Goal: Task Accomplishment & Management: Complete application form

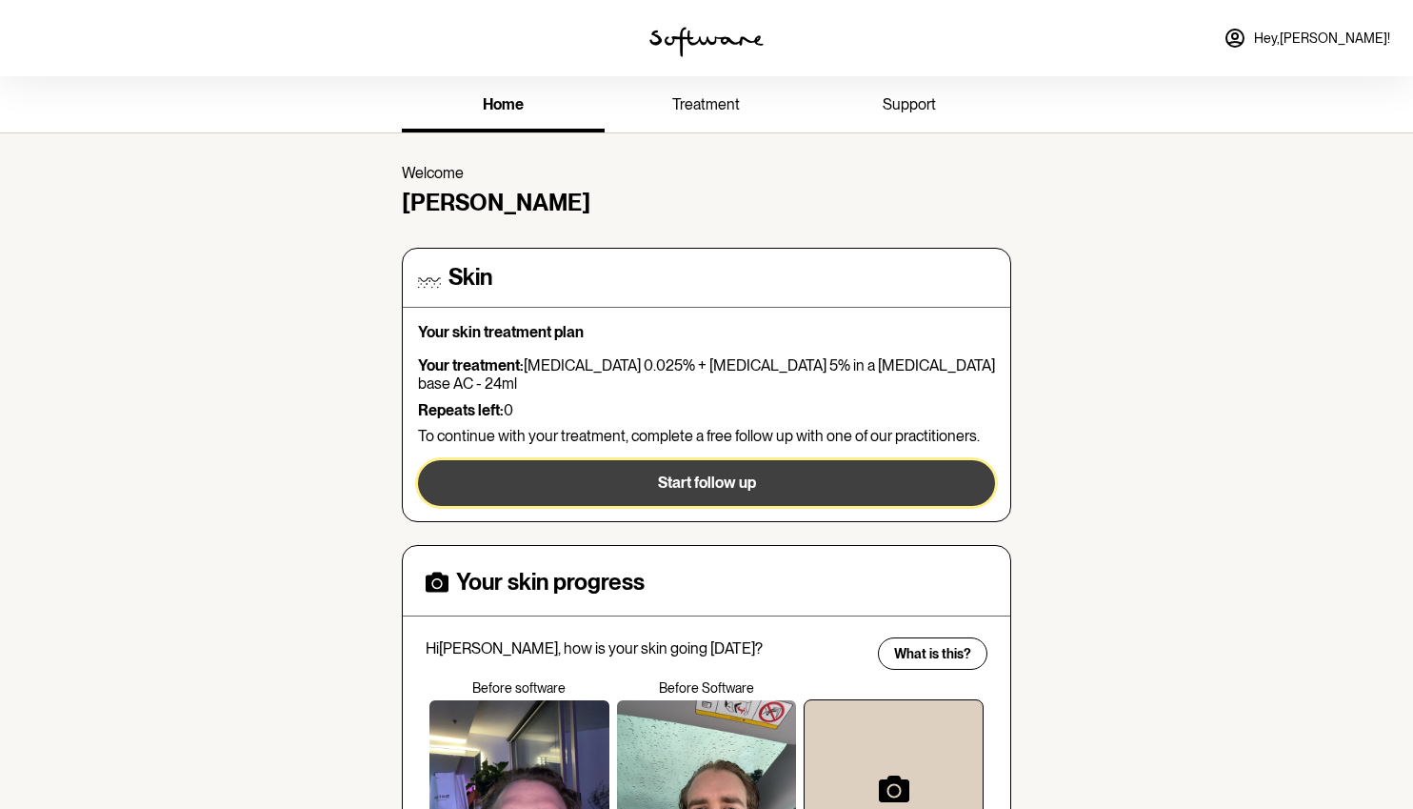
click at [659, 473] on span "Start follow up" at bounding box center [707, 482] width 98 height 18
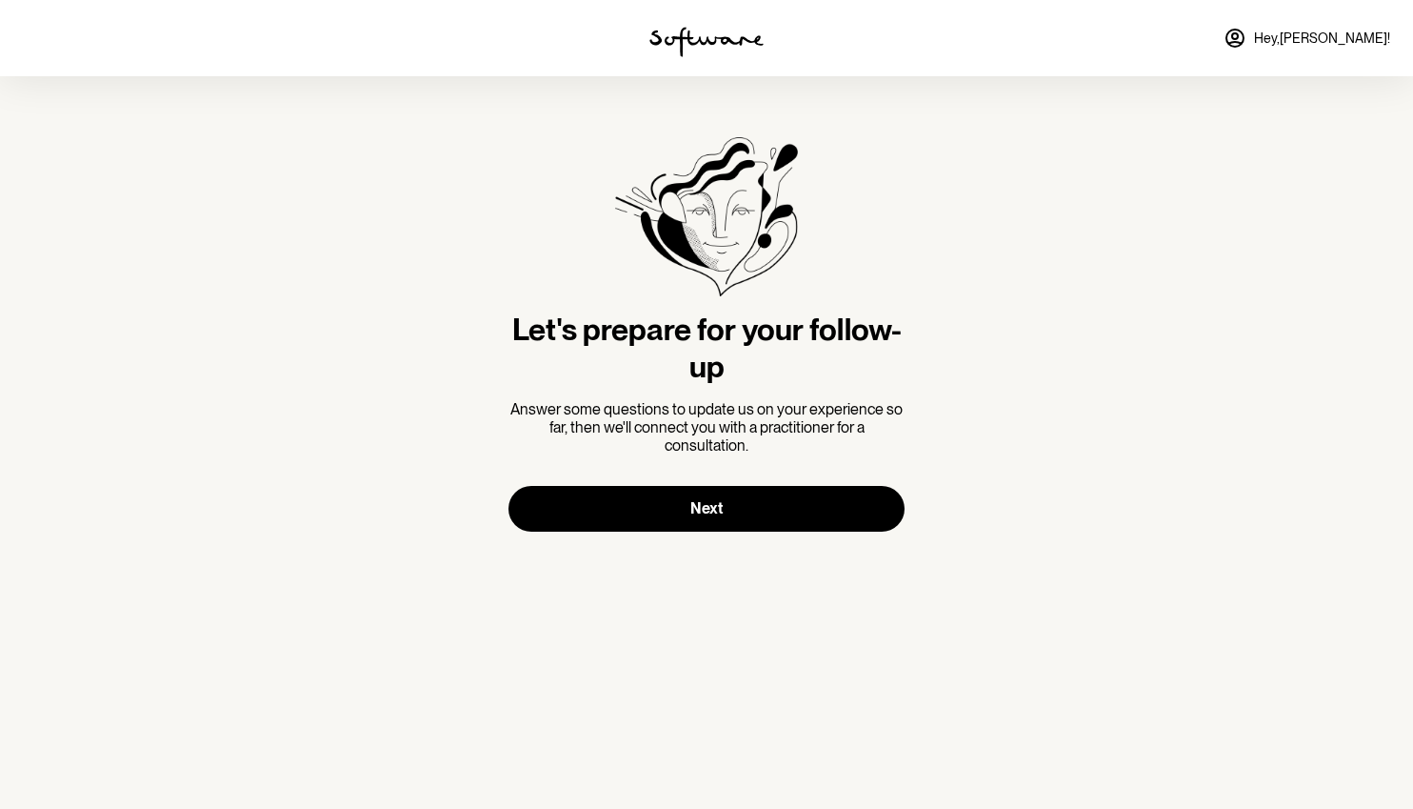
click at [707, 546] on section "Let's prepare for your follow-up Answer some questions to update us on your exp…" at bounding box center [706, 334] width 427 height 516
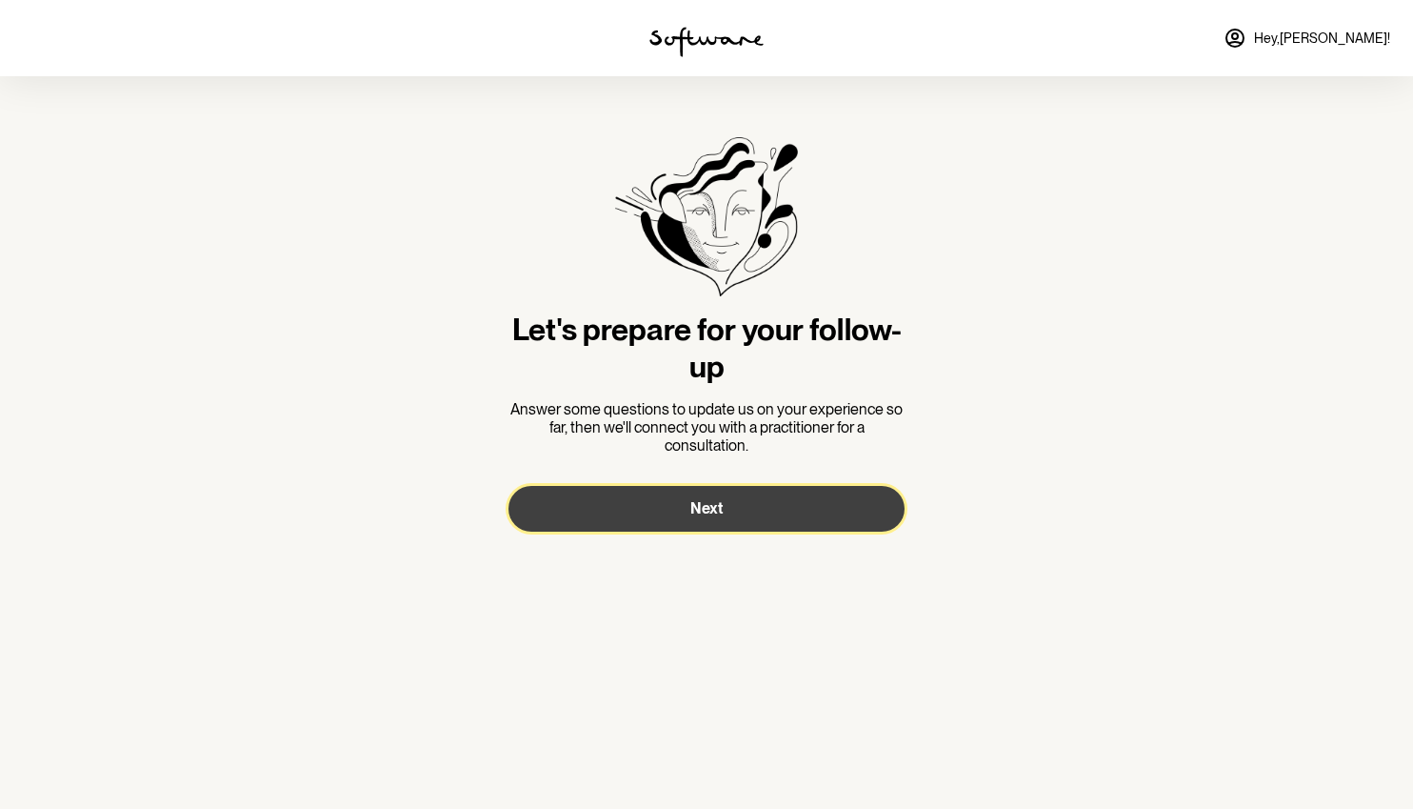
click at [705, 506] on span "Next" at bounding box center [707, 508] width 32 height 18
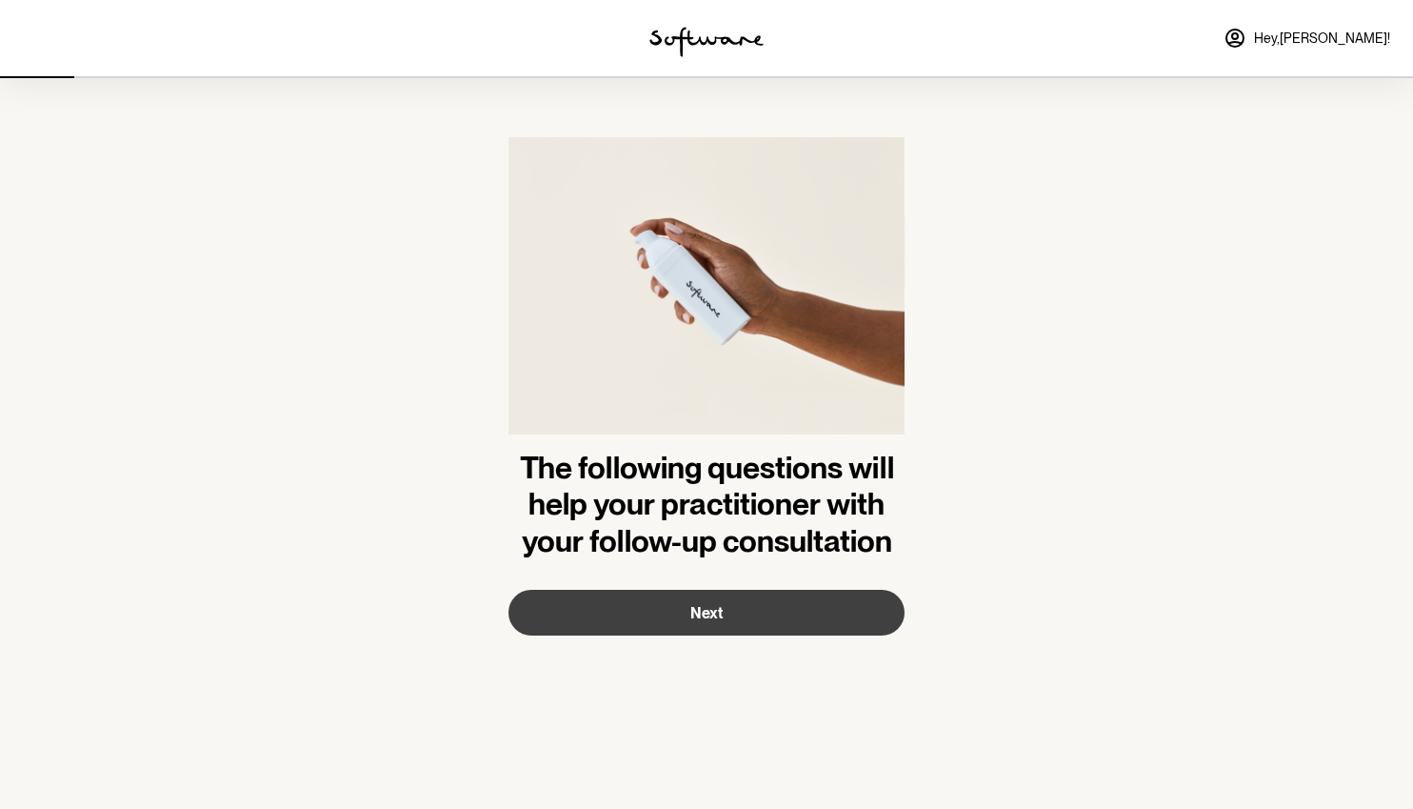
click at [667, 320] on img at bounding box center [707, 293] width 396 height 312
click at [752, 613] on button "Next" at bounding box center [707, 613] width 396 height 46
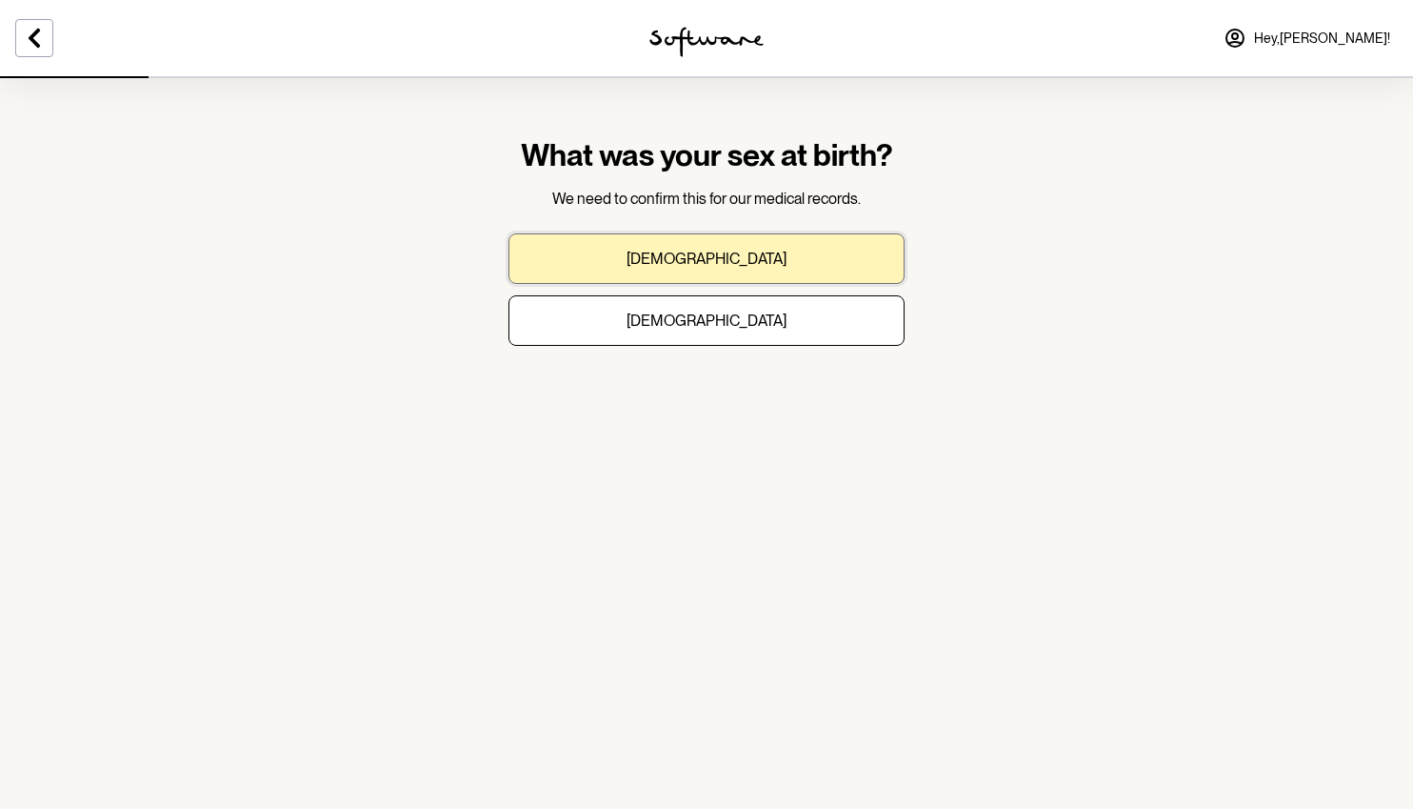
click at [691, 235] on button "[DEMOGRAPHIC_DATA]" at bounding box center [707, 258] width 396 height 50
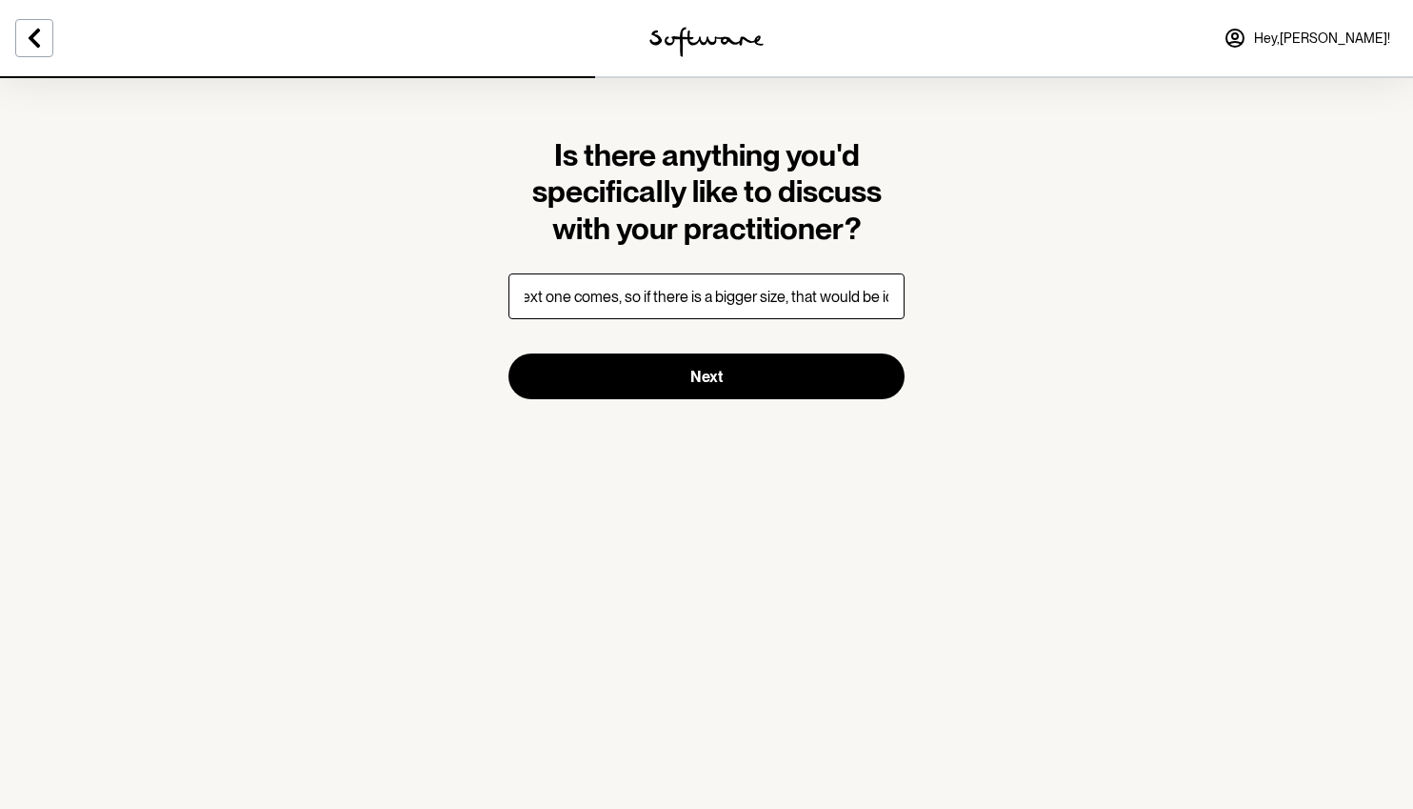
scroll to position [0, 568]
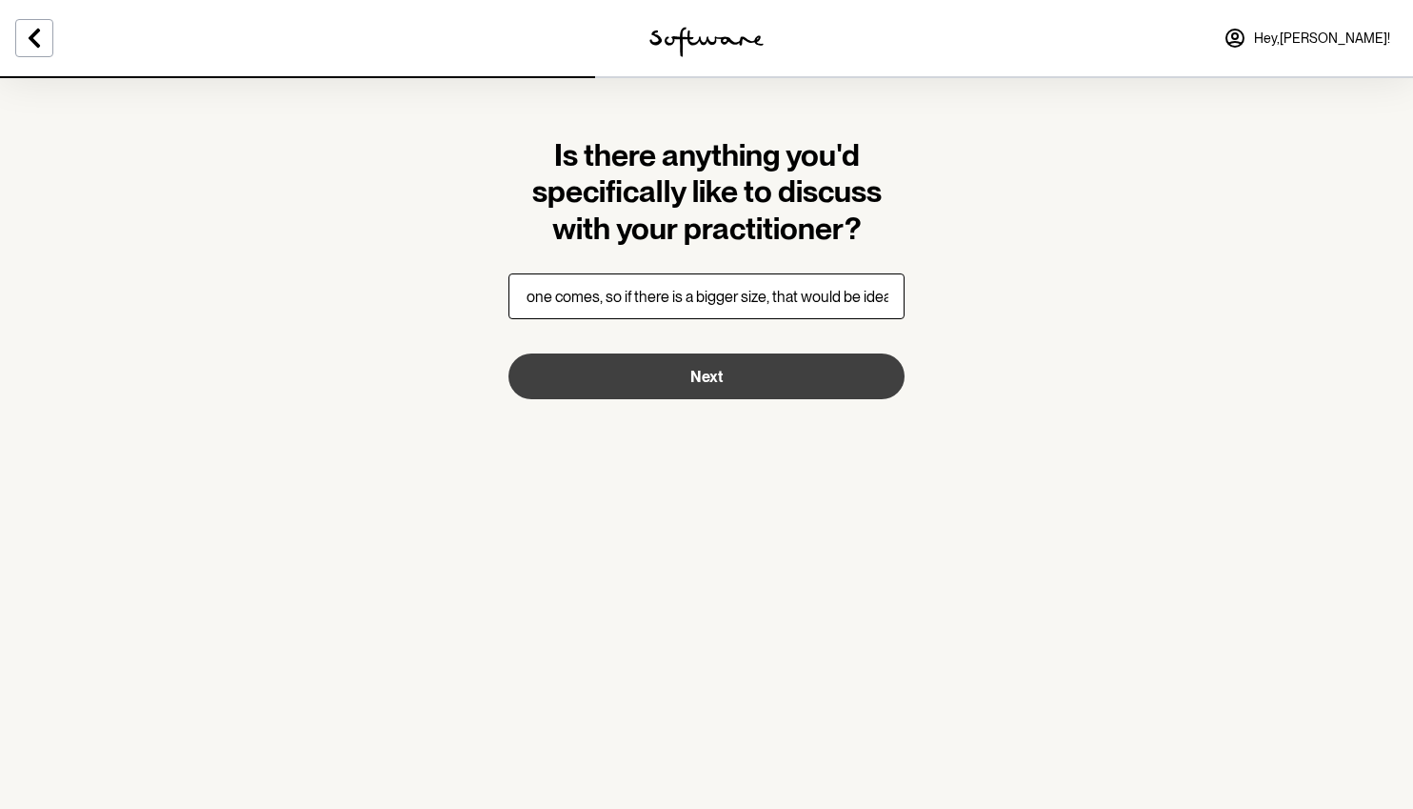
type input "Just that I would like to continue the prescription and that I often run out be…"
click at [740, 371] on button "Next" at bounding box center [707, 376] width 396 height 46
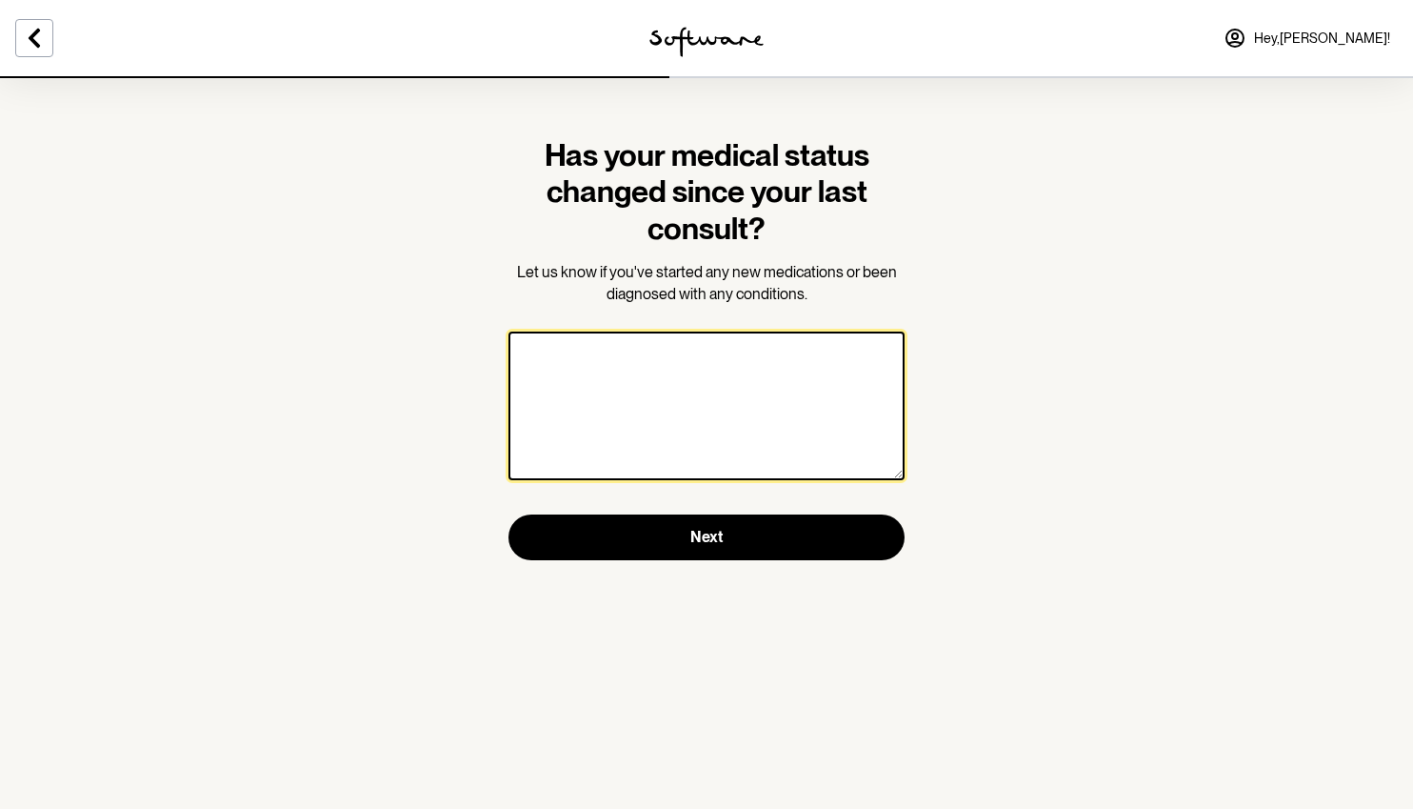
click at [744, 396] on textarea at bounding box center [707, 405] width 396 height 149
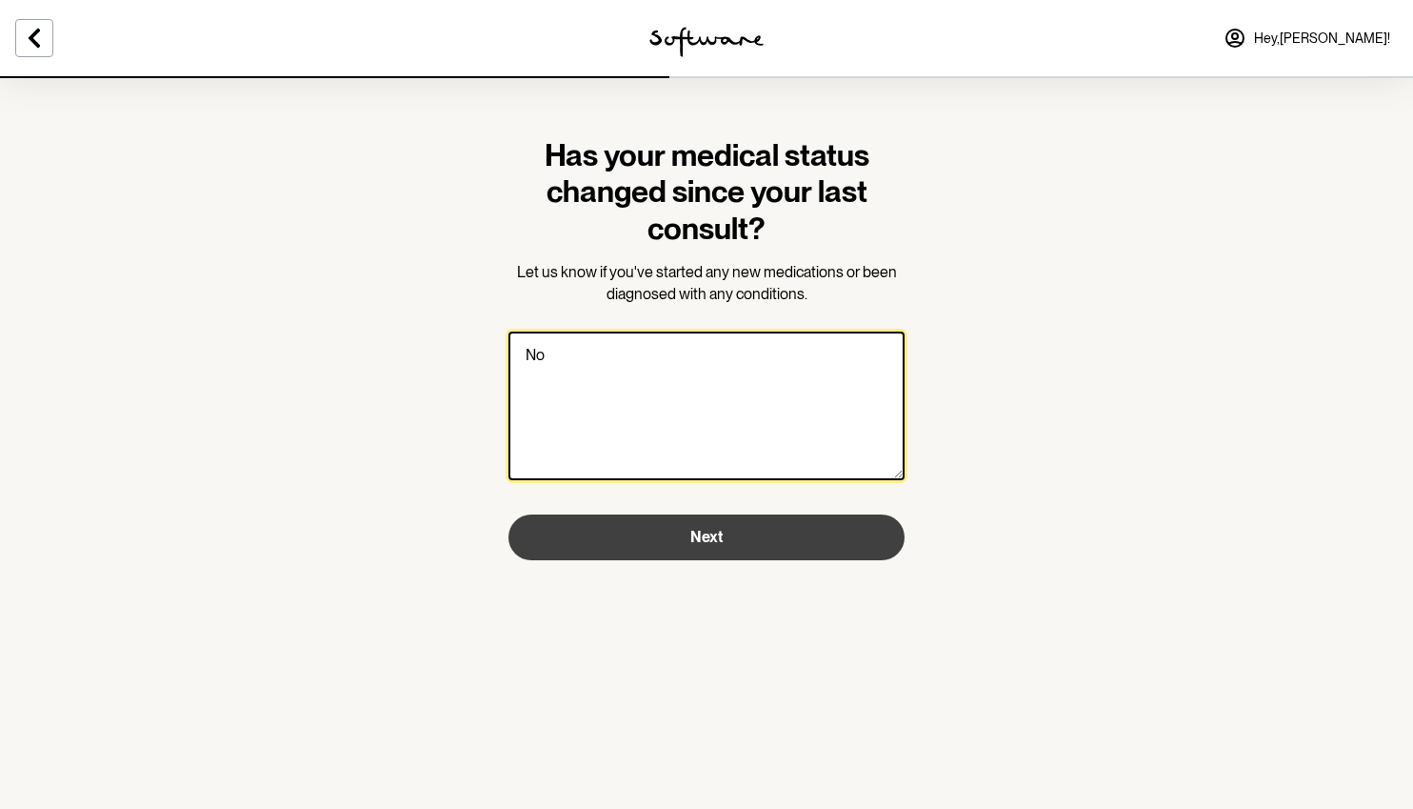
type textarea "No"
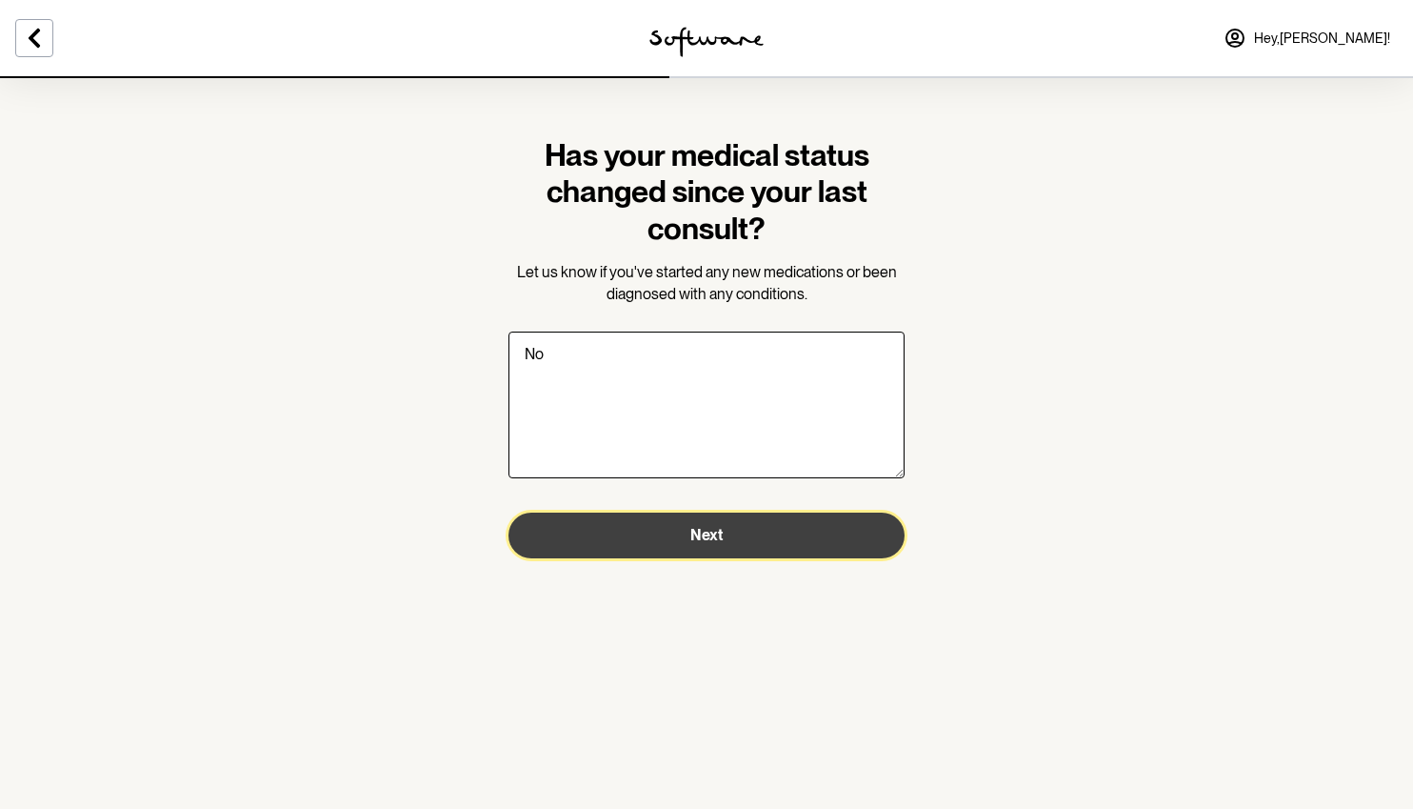
click at [764, 552] on button "Next" at bounding box center [707, 535] width 396 height 46
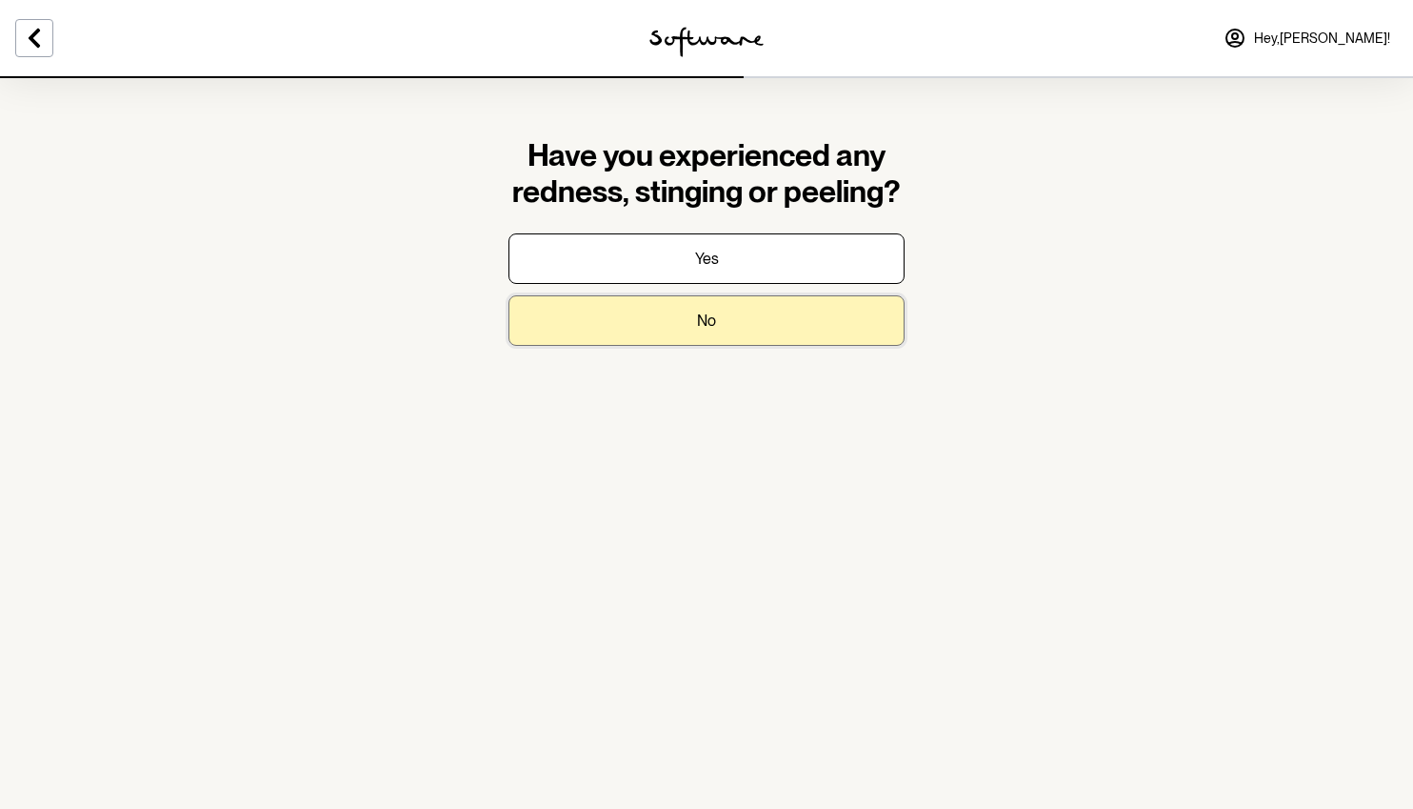
click at [722, 321] on button "No" at bounding box center [707, 320] width 396 height 50
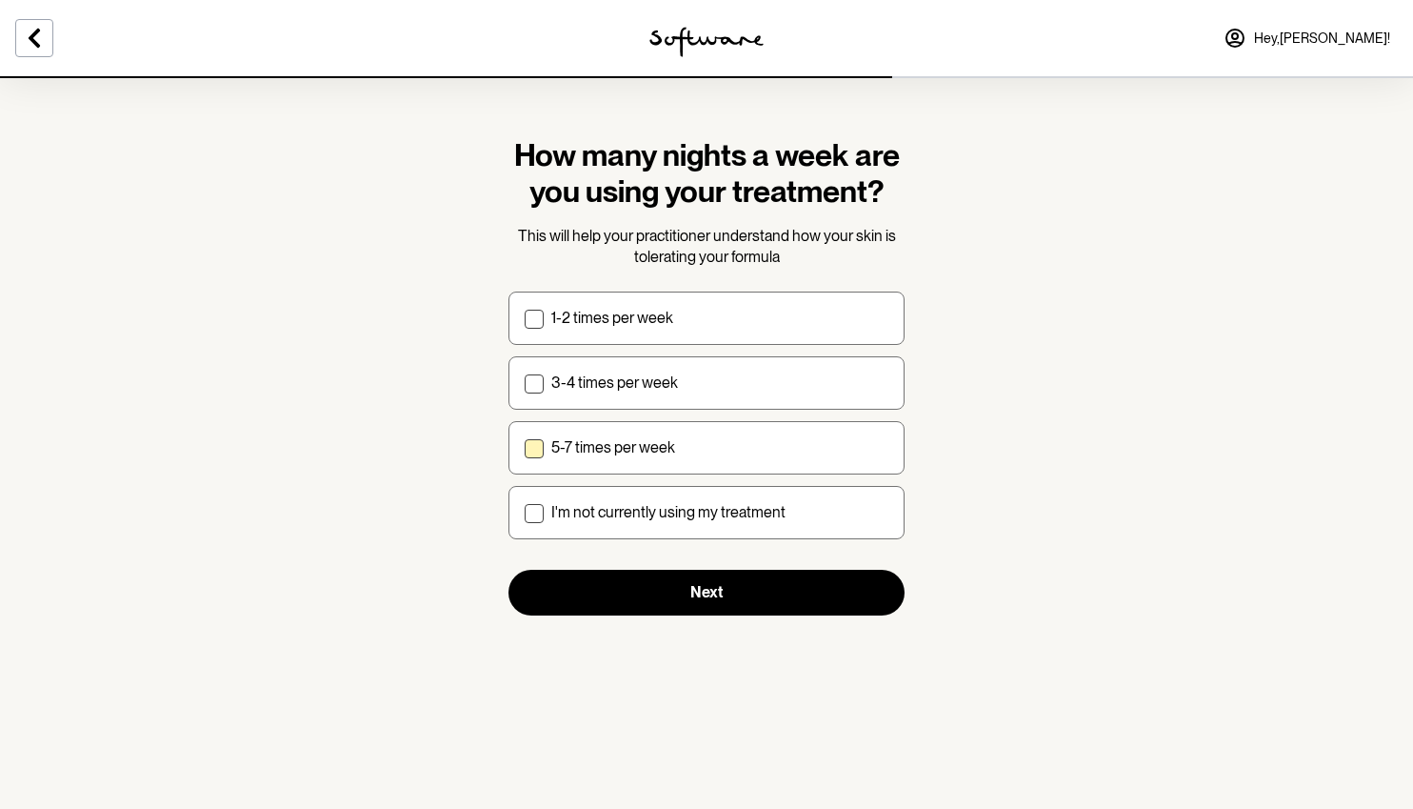
click at [707, 458] on label "5-7 times per week" at bounding box center [707, 447] width 396 height 53
click at [525, 448] on input "5-7 times per week" at bounding box center [524, 447] width 1 height 1
checkbox input "true"
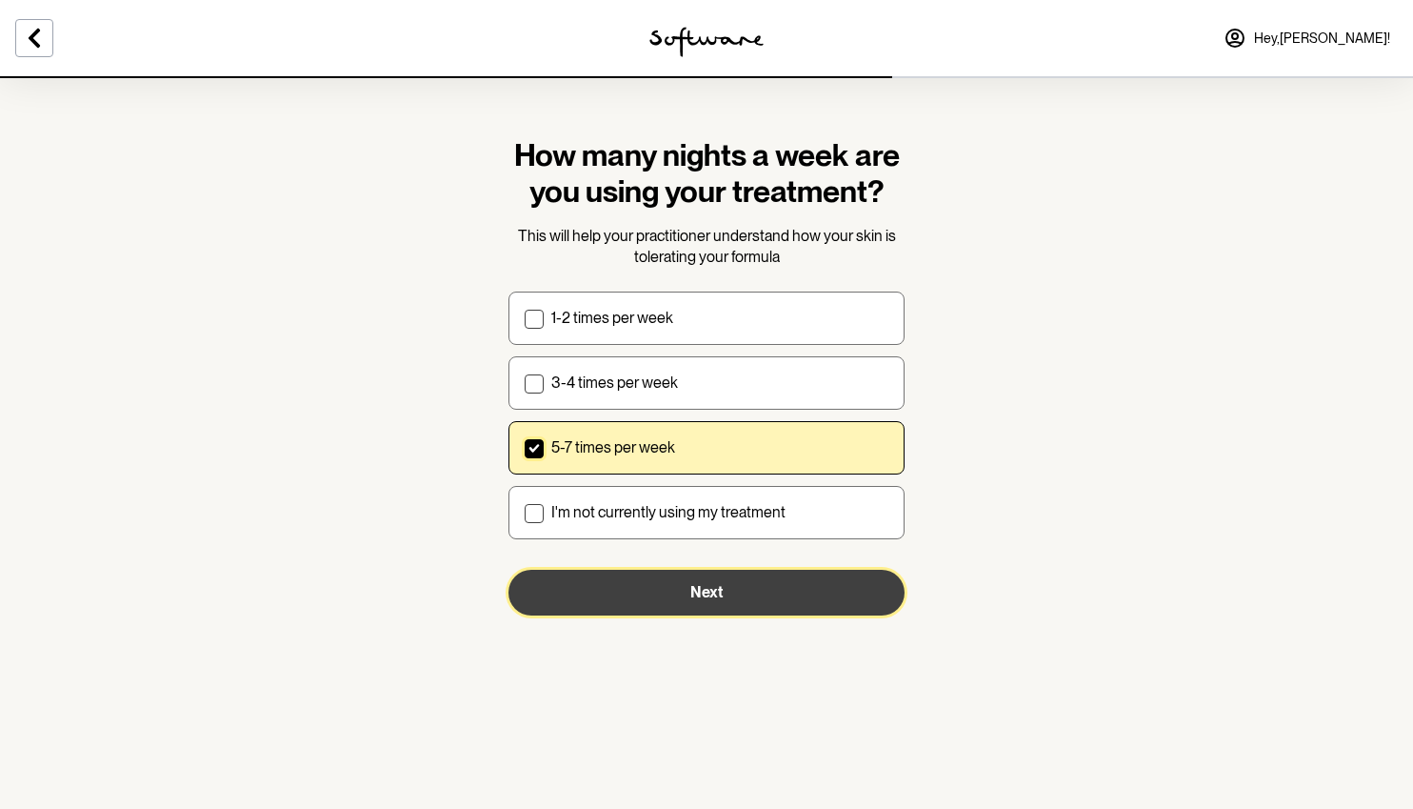
click at [739, 591] on button "Next" at bounding box center [707, 593] width 396 height 46
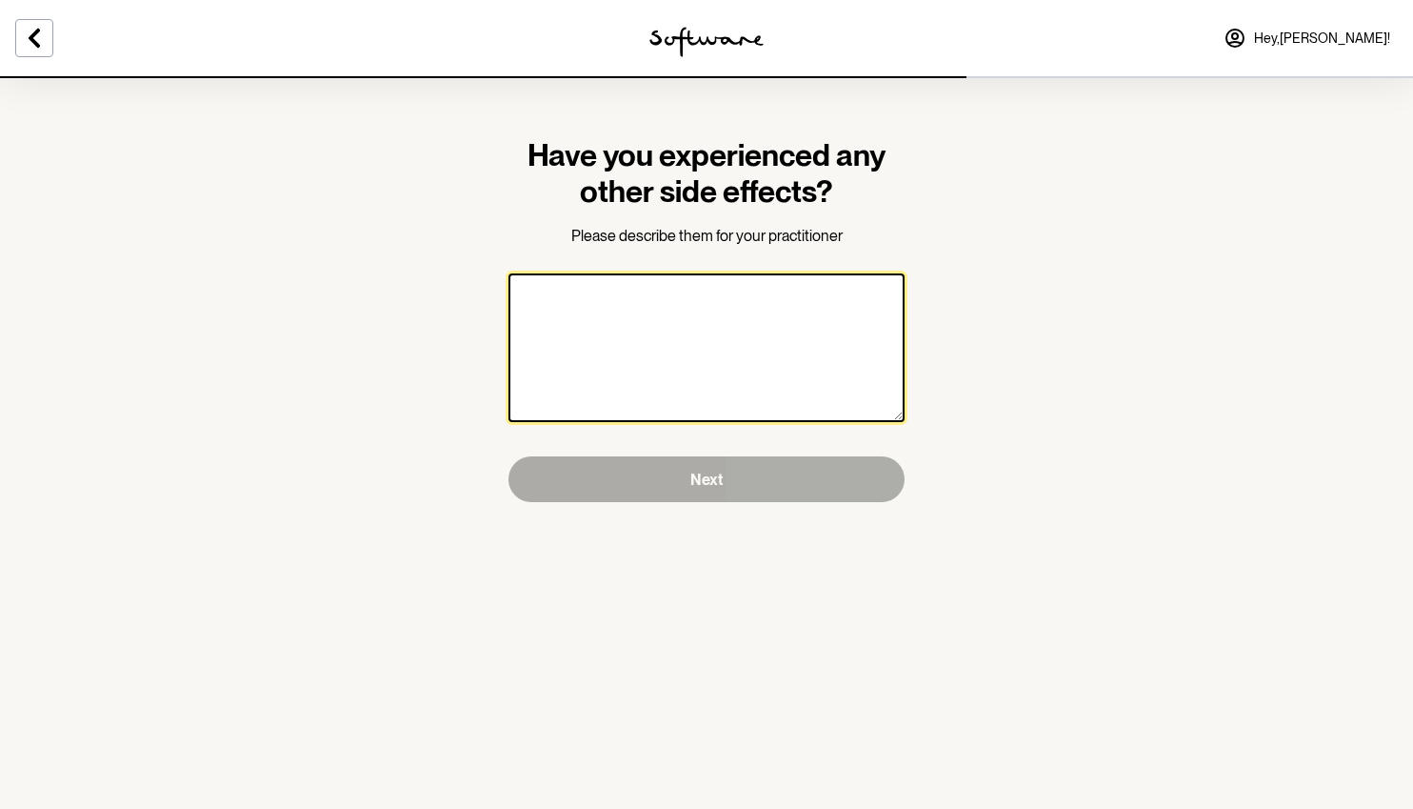
click at [696, 375] on textarea at bounding box center [707, 347] width 396 height 149
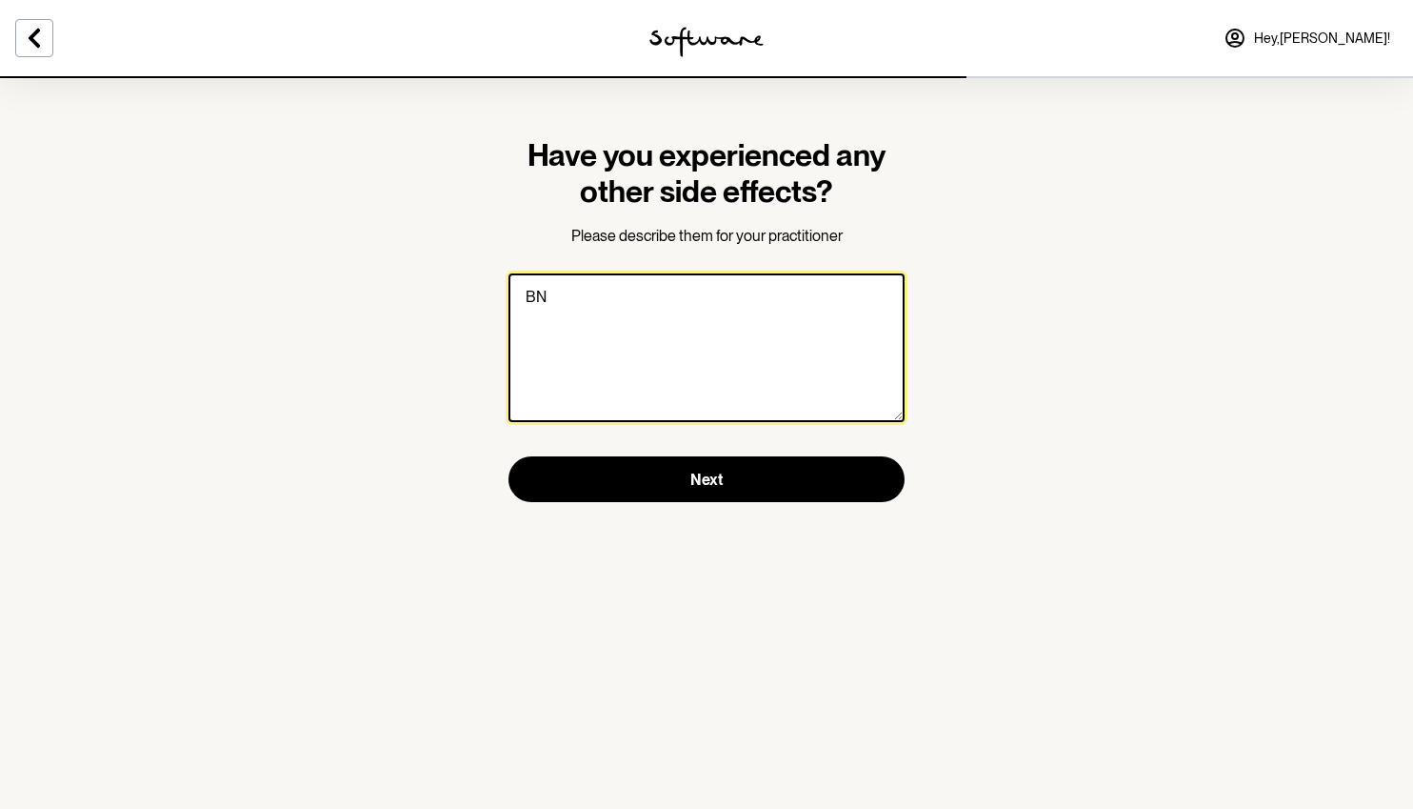
type textarea "B"
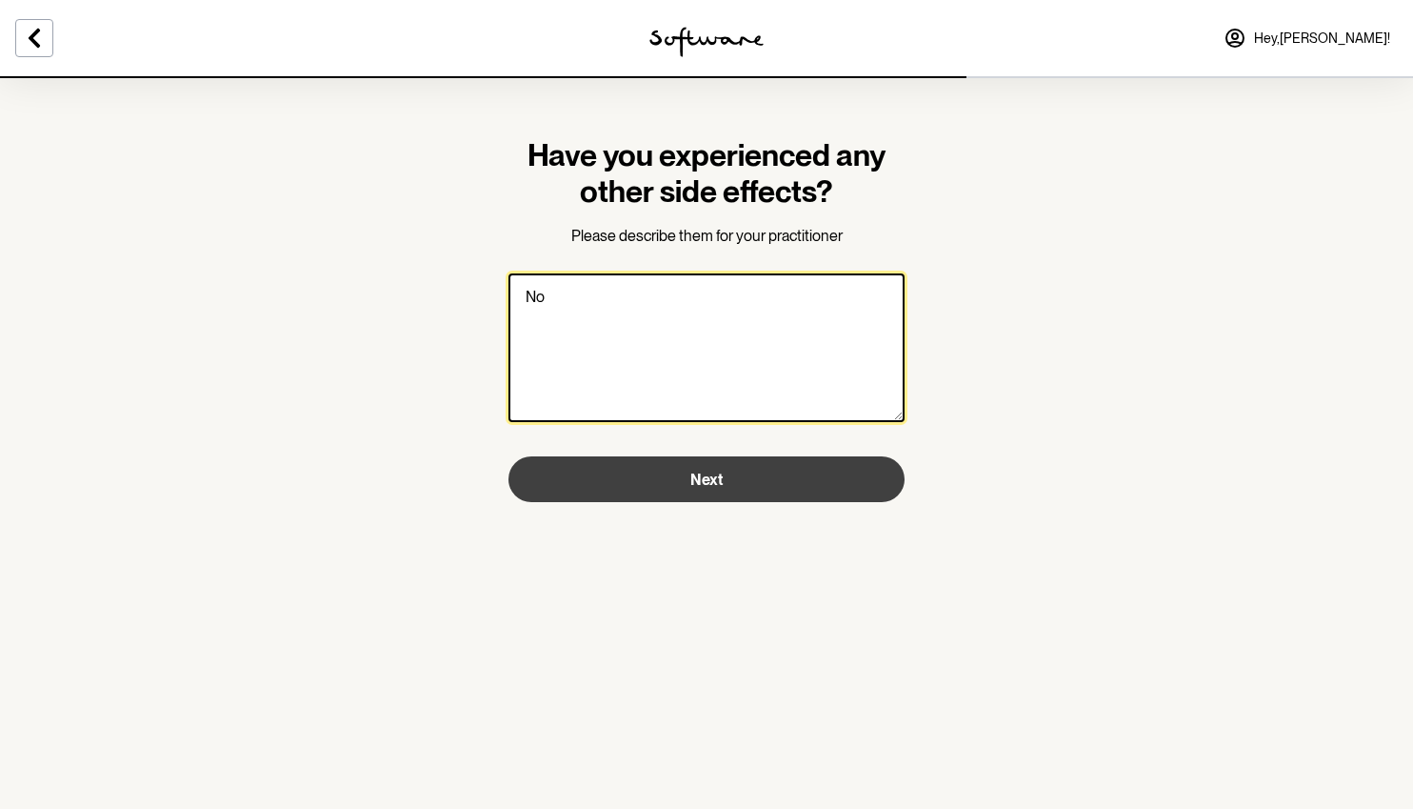
type textarea "No"
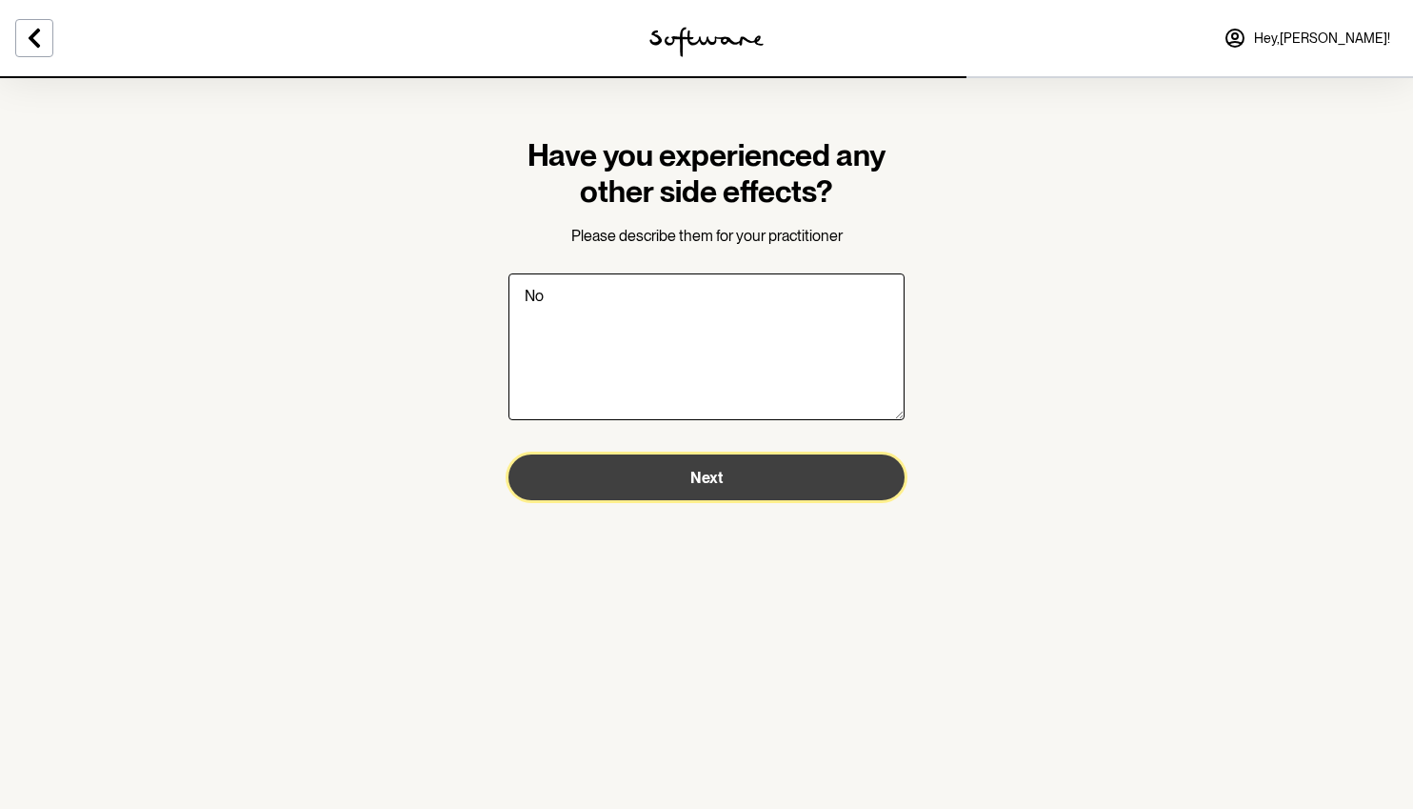
click at [712, 471] on span "Next" at bounding box center [707, 478] width 32 height 18
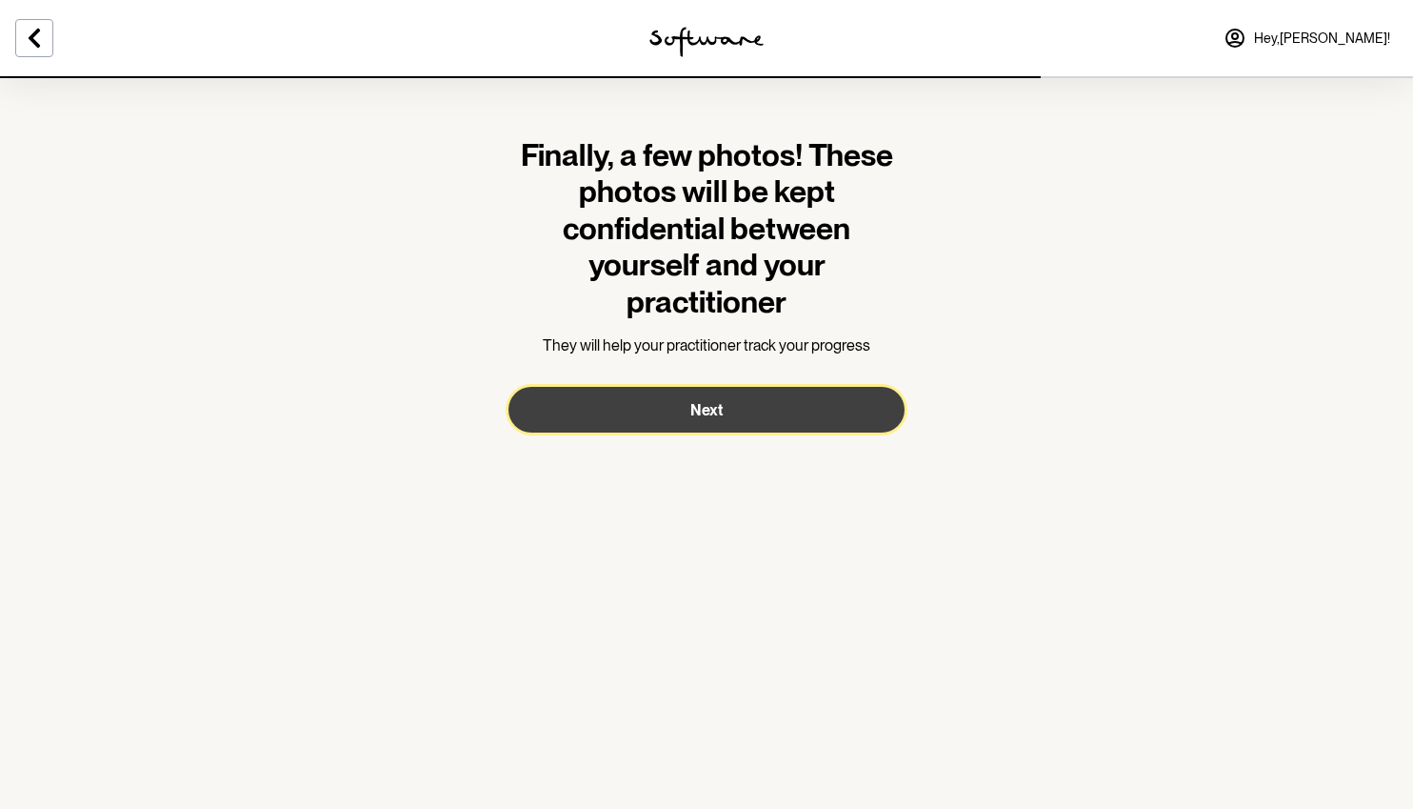
click at [703, 417] on span "Next" at bounding box center [707, 410] width 32 height 18
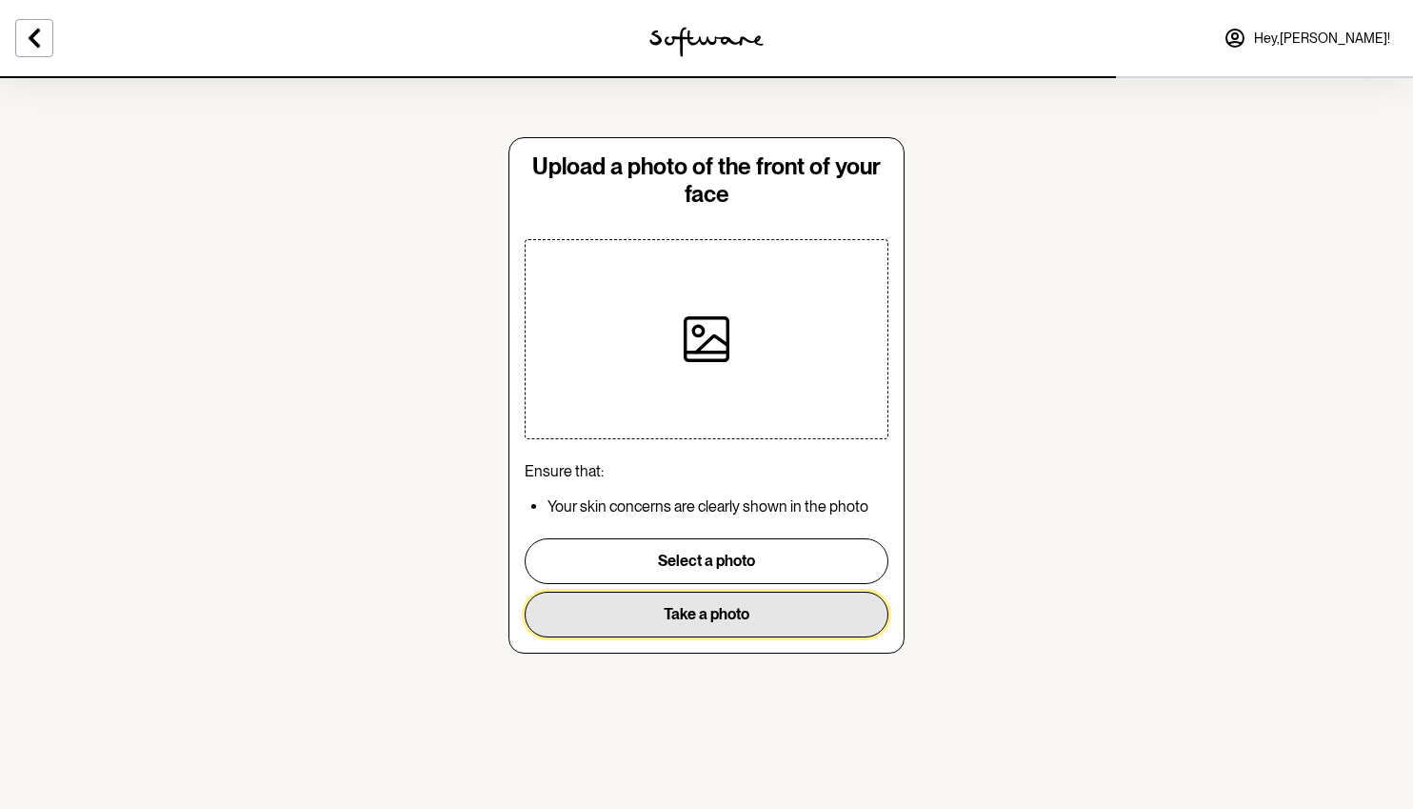
click at [771, 614] on button "Take a photo" at bounding box center [707, 614] width 364 height 46
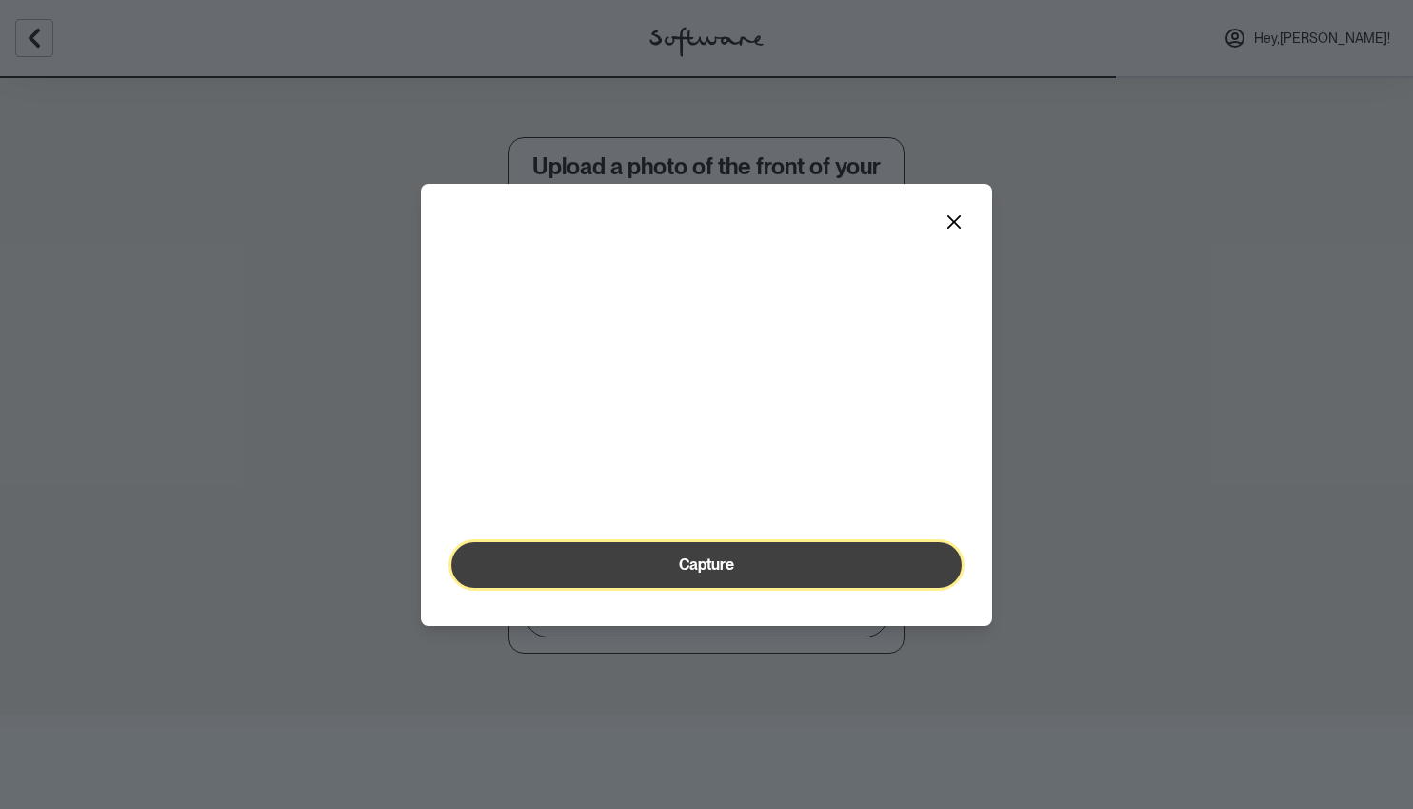
click at [754, 588] on button "Capture" at bounding box center [706, 565] width 511 height 46
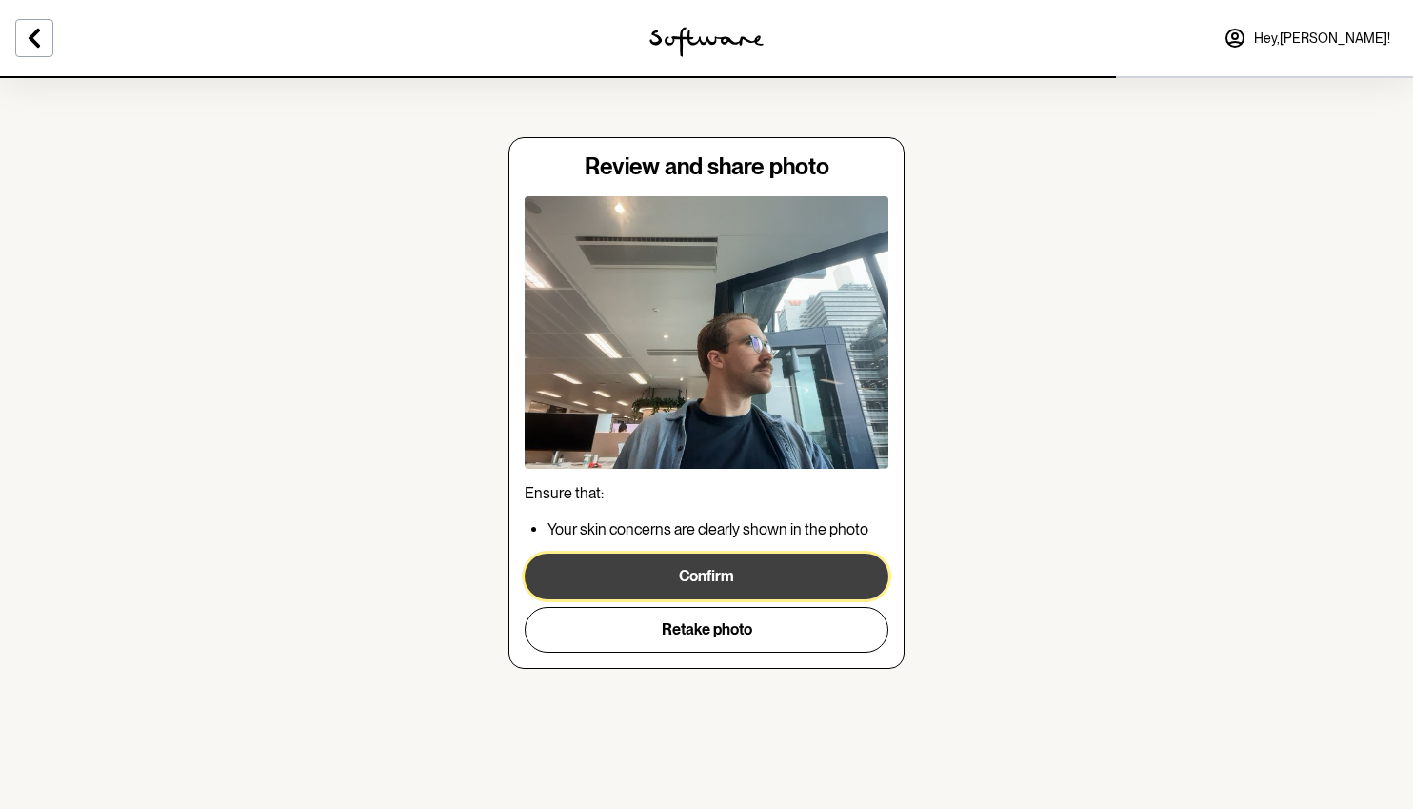
click at [752, 571] on button "Confirm" at bounding box center [707, 576] width 364 height 46
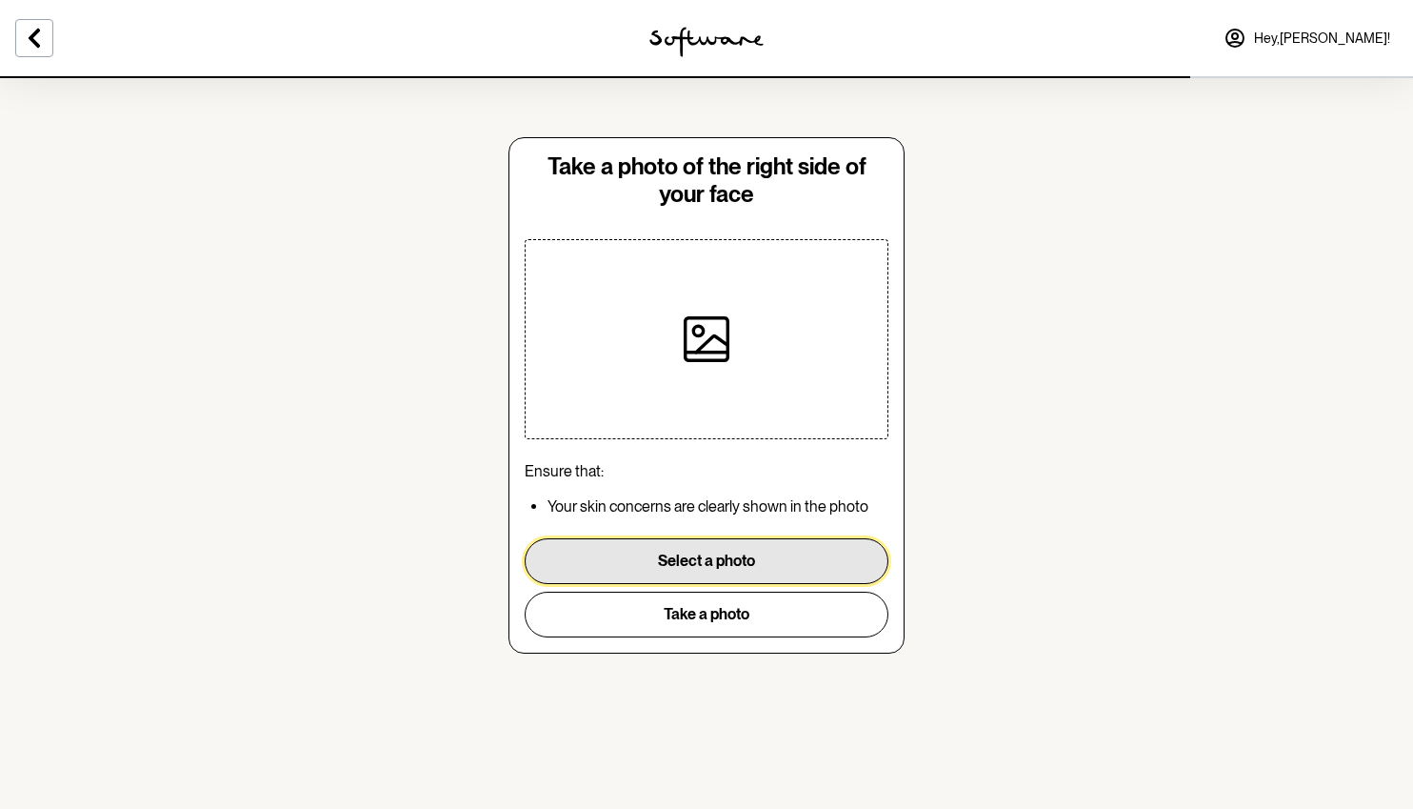
click at [750, 565] on button "Select a photo" at bounding box center [707, 561] width 364 height 46
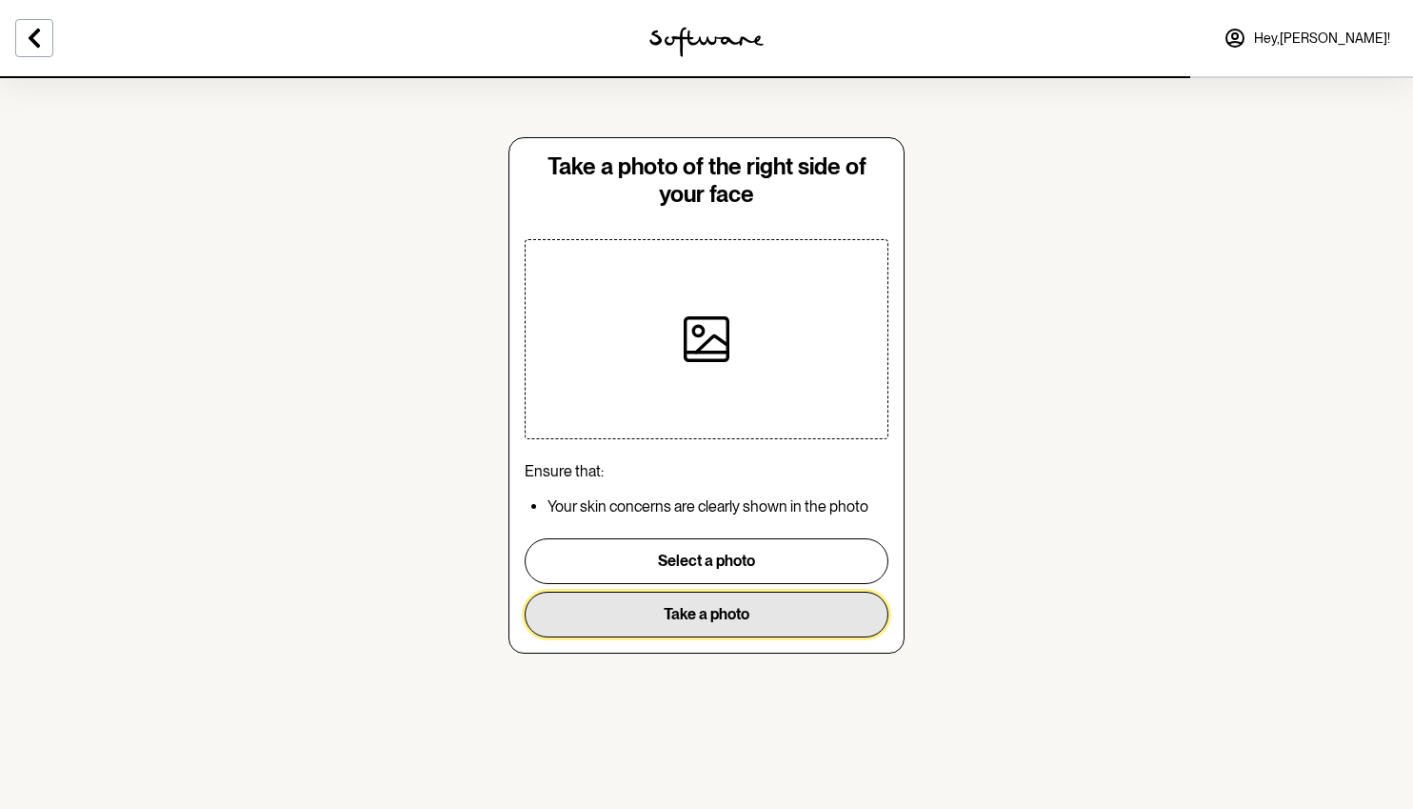
click at [691, 619] on button "Take a photo" at bounding box center [707, 614] width 364 height 46
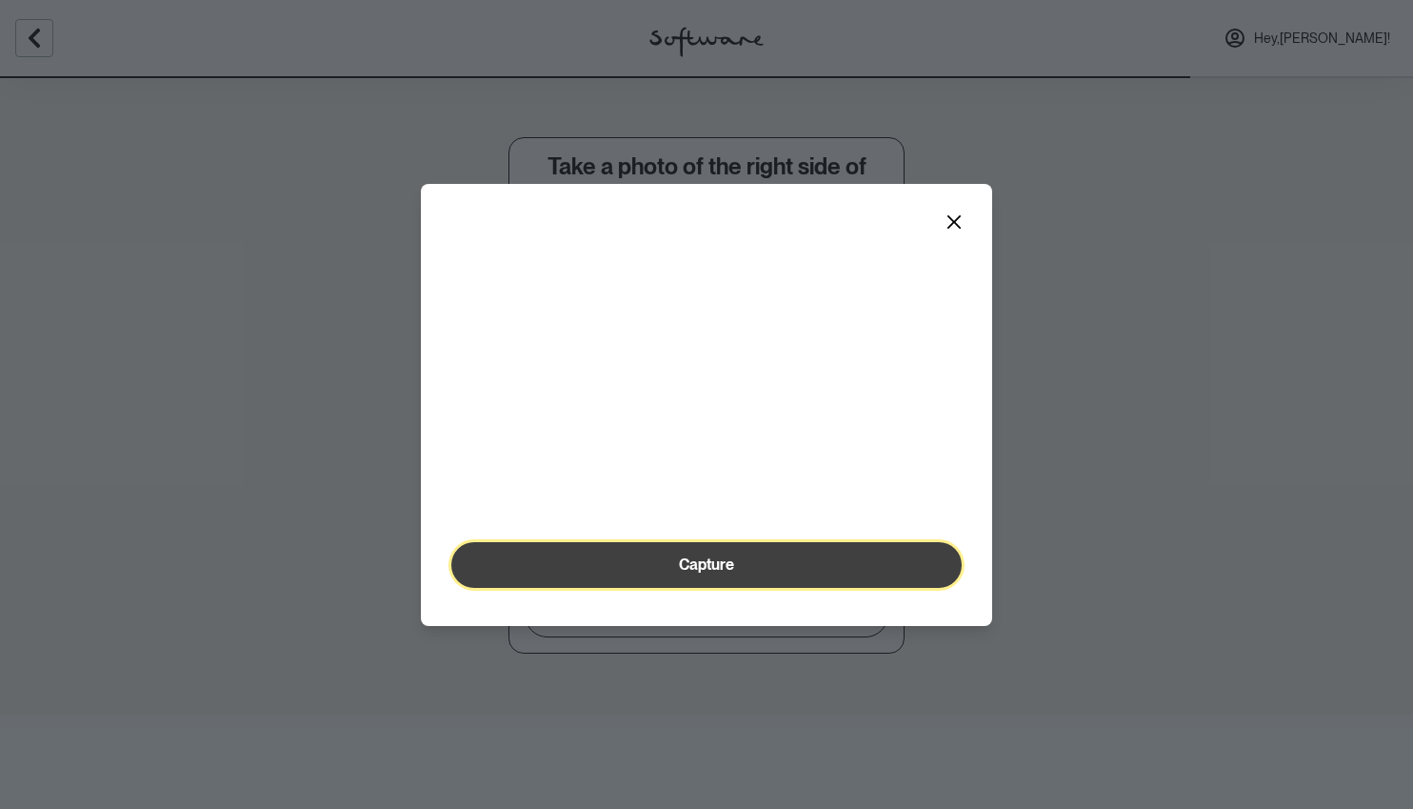
click at [728, 573] on span "Capture" at bounding box center [706, 564] width 55 height 18
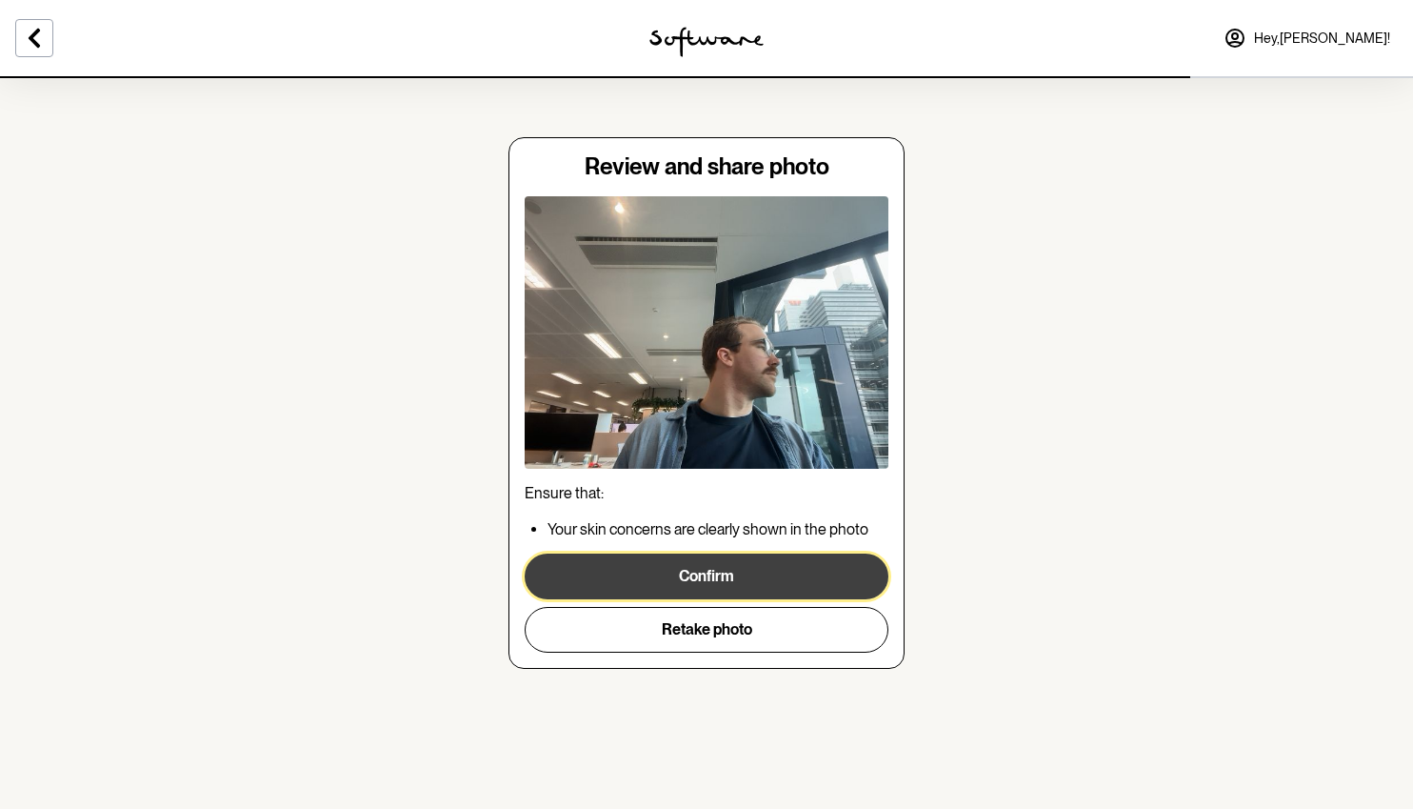
click at [778, 573] on button "Confirm" at bounding box center [707, 576] width 364 height 46
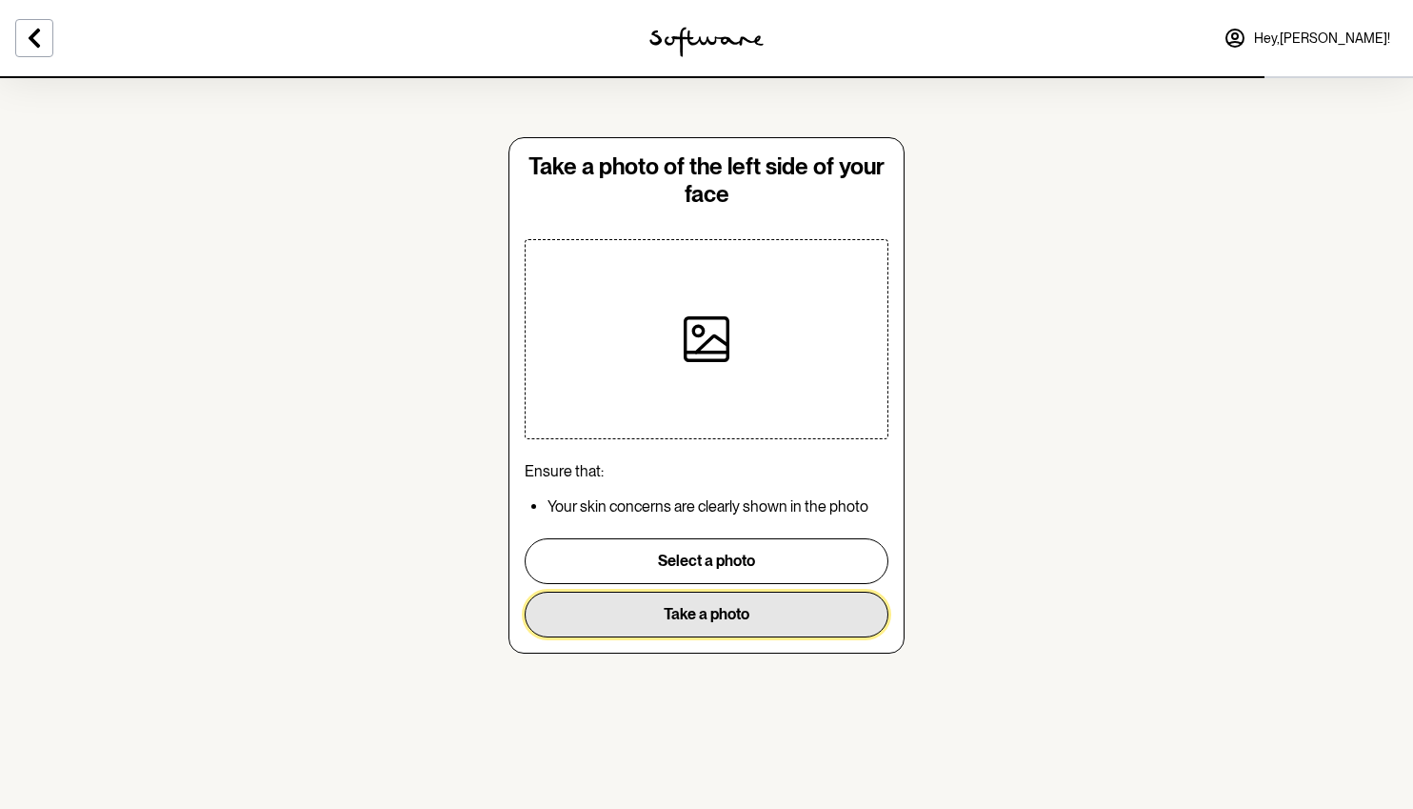
click at [737, 607] on button "Take a photo" at bounding box center [707, 614] width 364 height 46
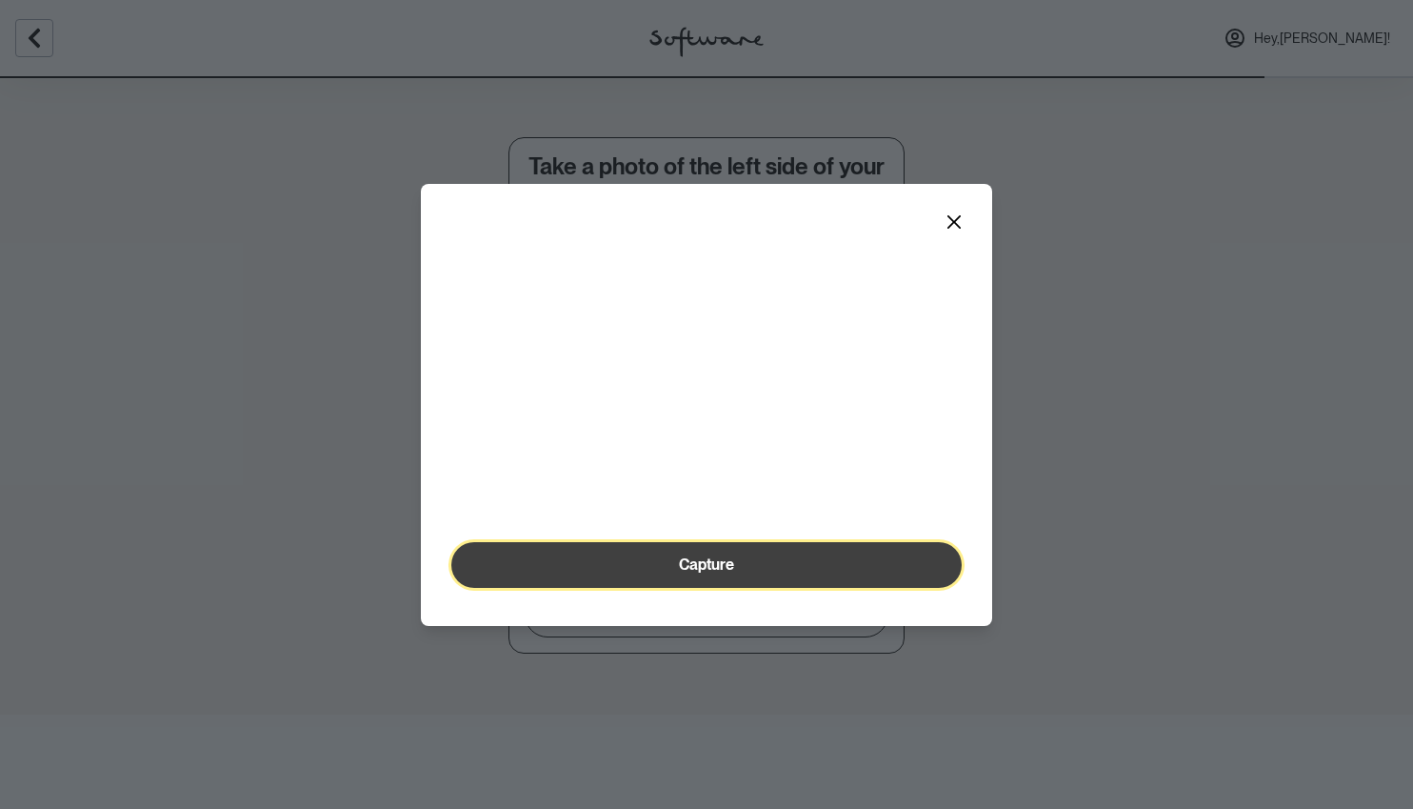
click at [732, 573] on span "Capture" at bounding box center [706, 564] width 55 height 18
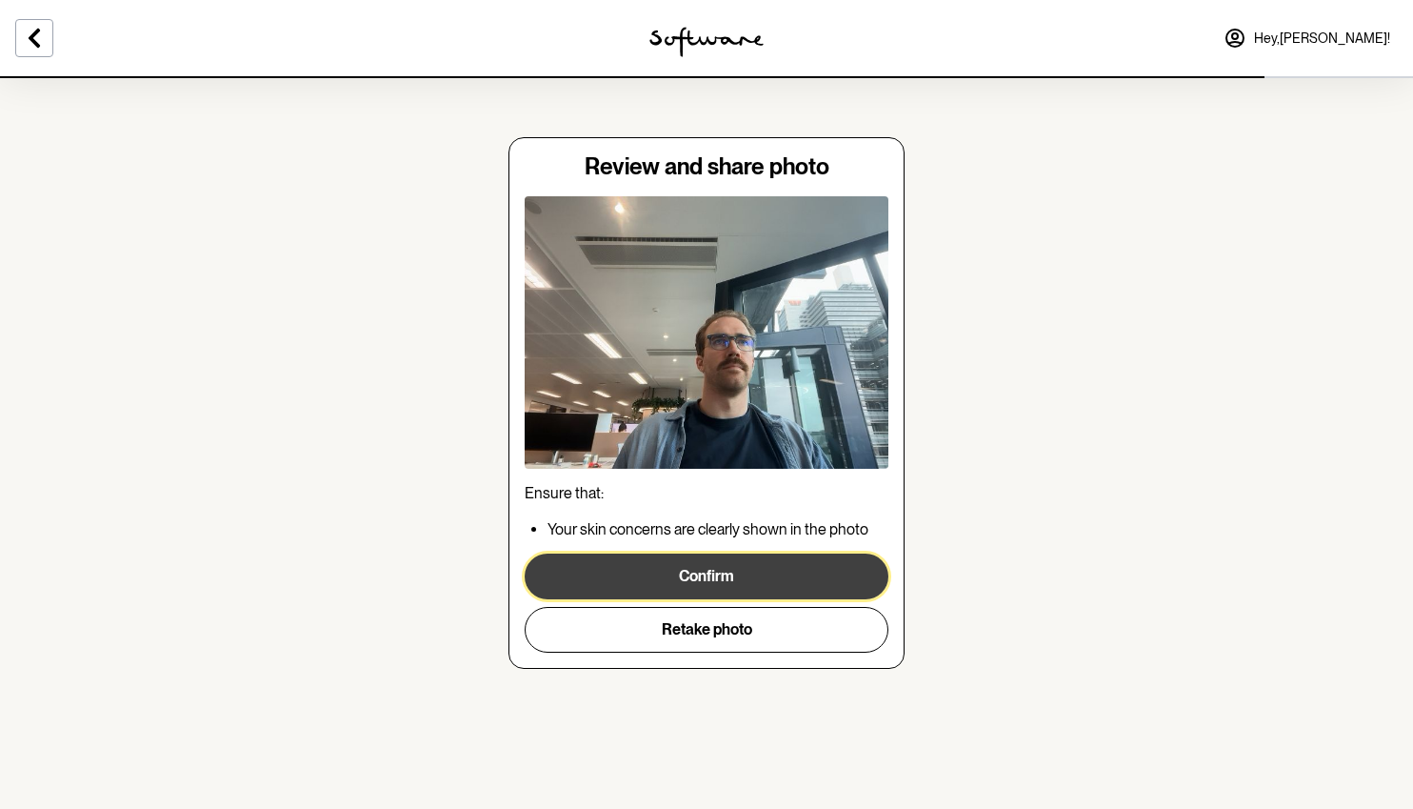
click at [729, 576] on button "Confirm" at bounding box center [707, 576] width 364 height 46
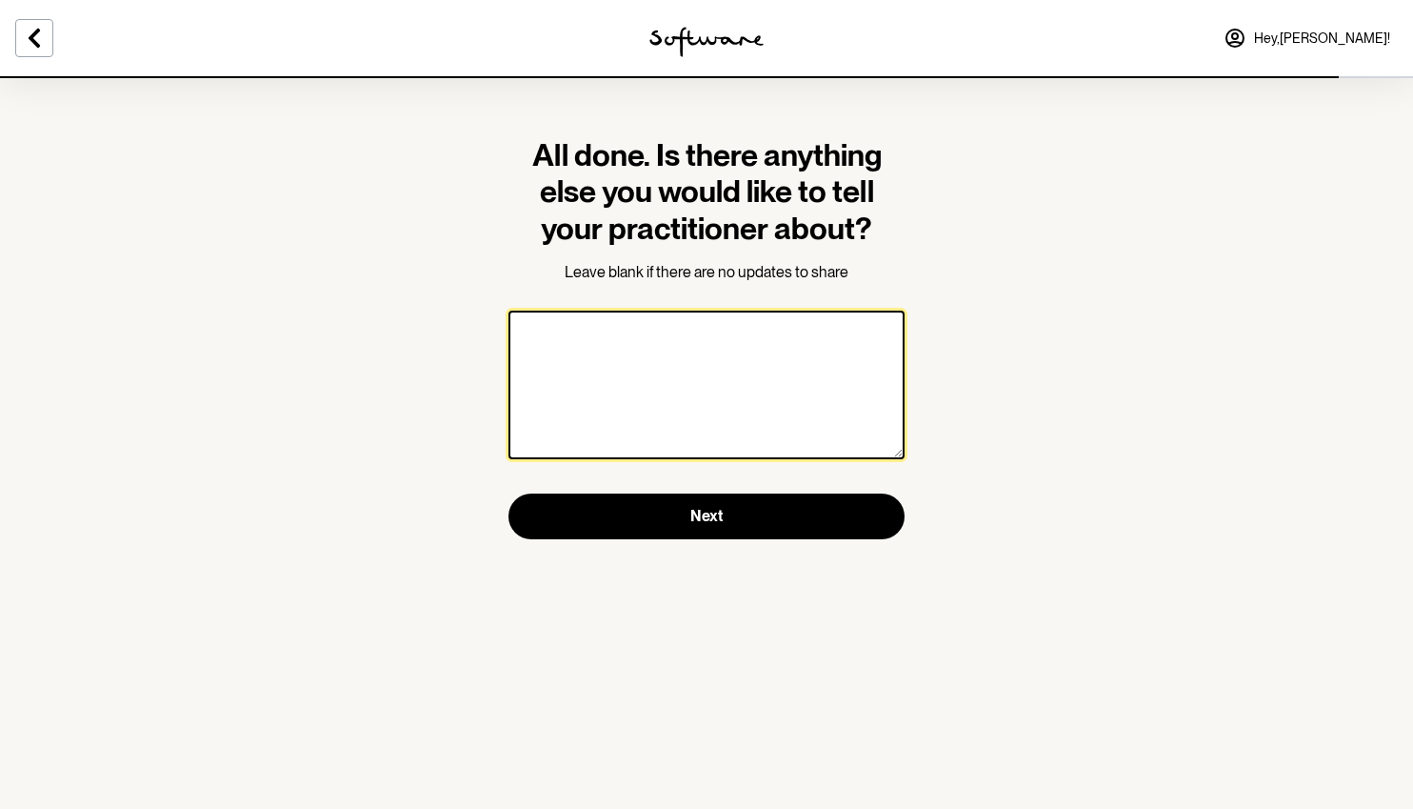
click at [717, 401] on textarea at bounding box center [707, 385] width 396 height 149
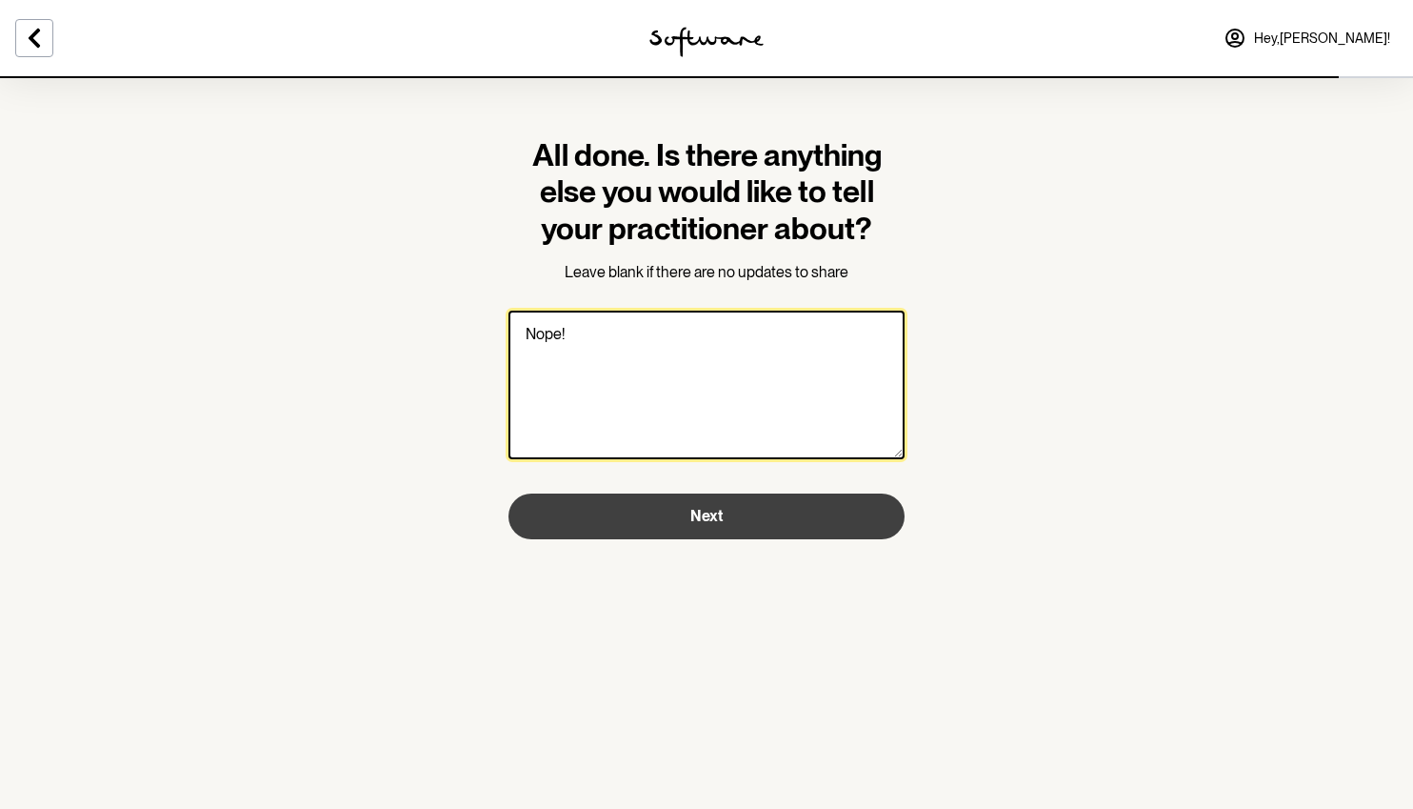
type textarea "Nope!"
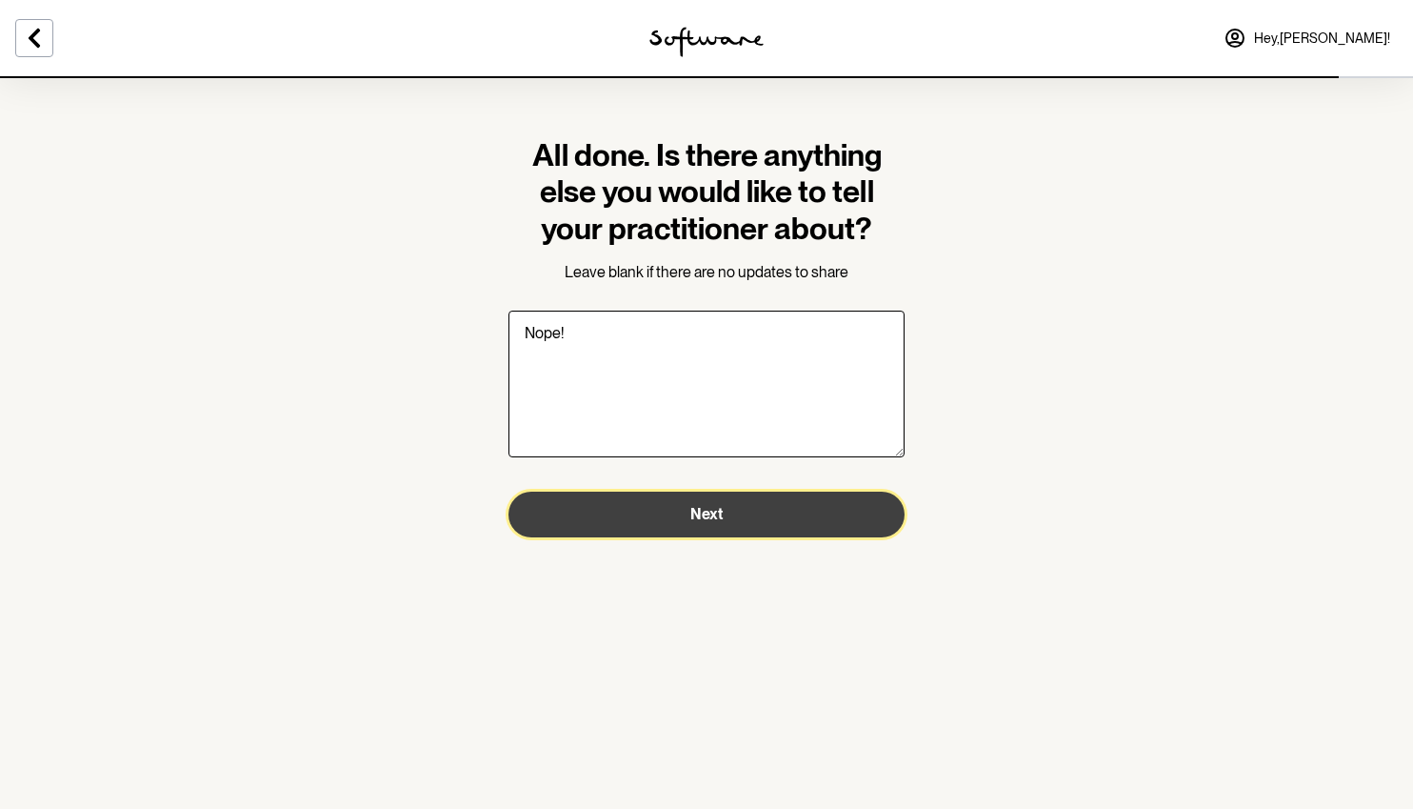
click at [704, 512] on span "Next" at bounding box center [707, 514] width 32 height 18
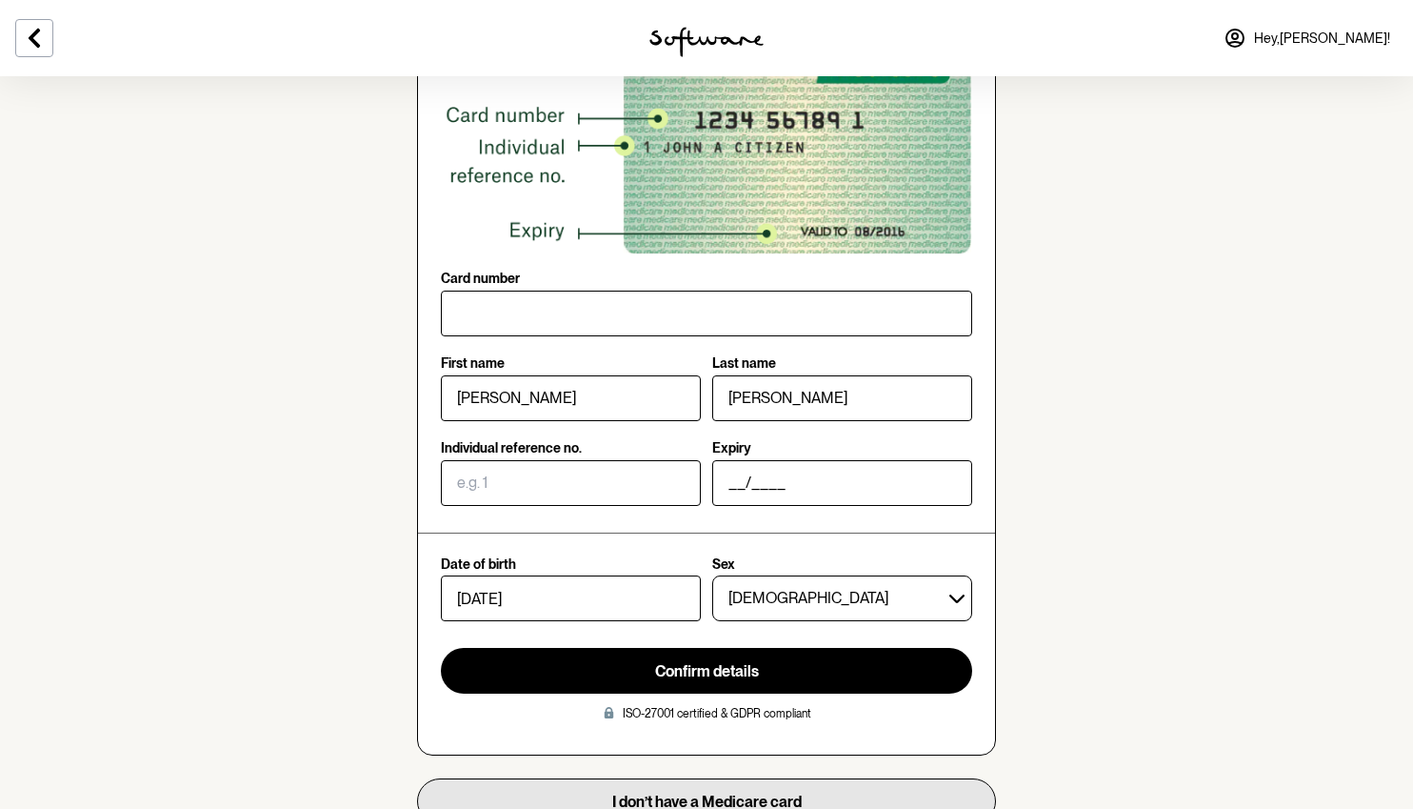
scroll to position [231, 0]
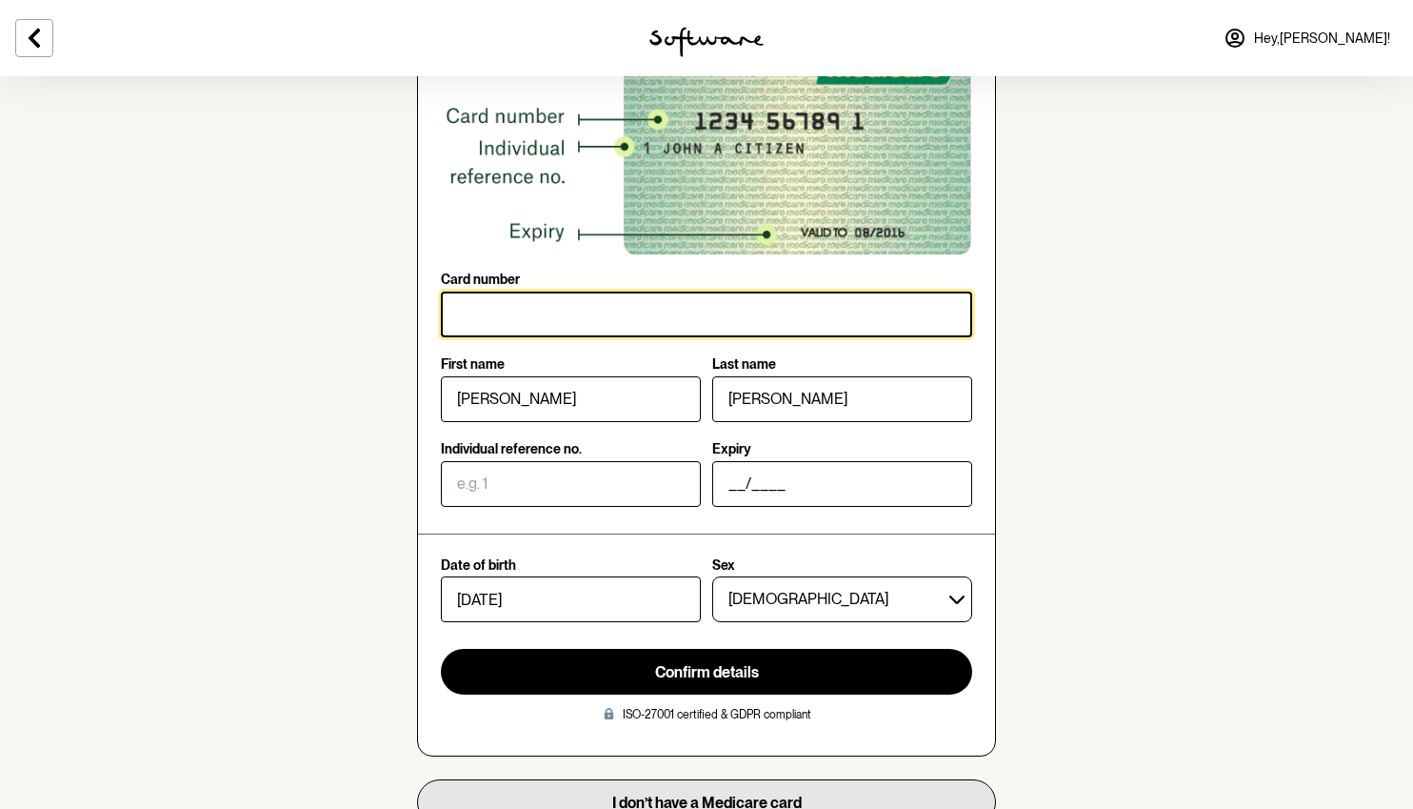
click at [707, 318] on input "Card number" at bounding box center [706, 314] width 531 height 46
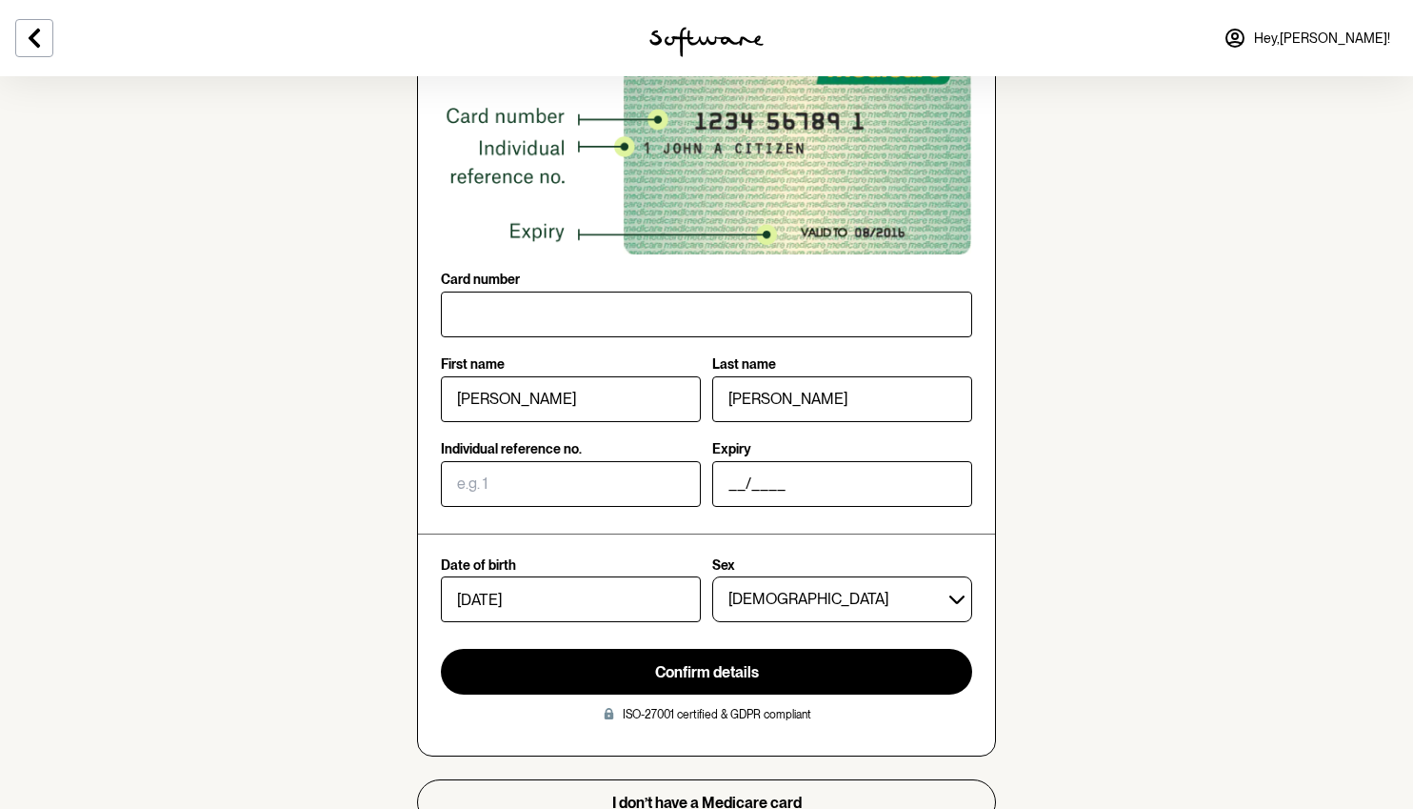
click at [1155, 418] on section "Confirm your identity Your Software practitioner requires your Medicare card to…" at bounding box center [706, 312] width 1413 height 1086
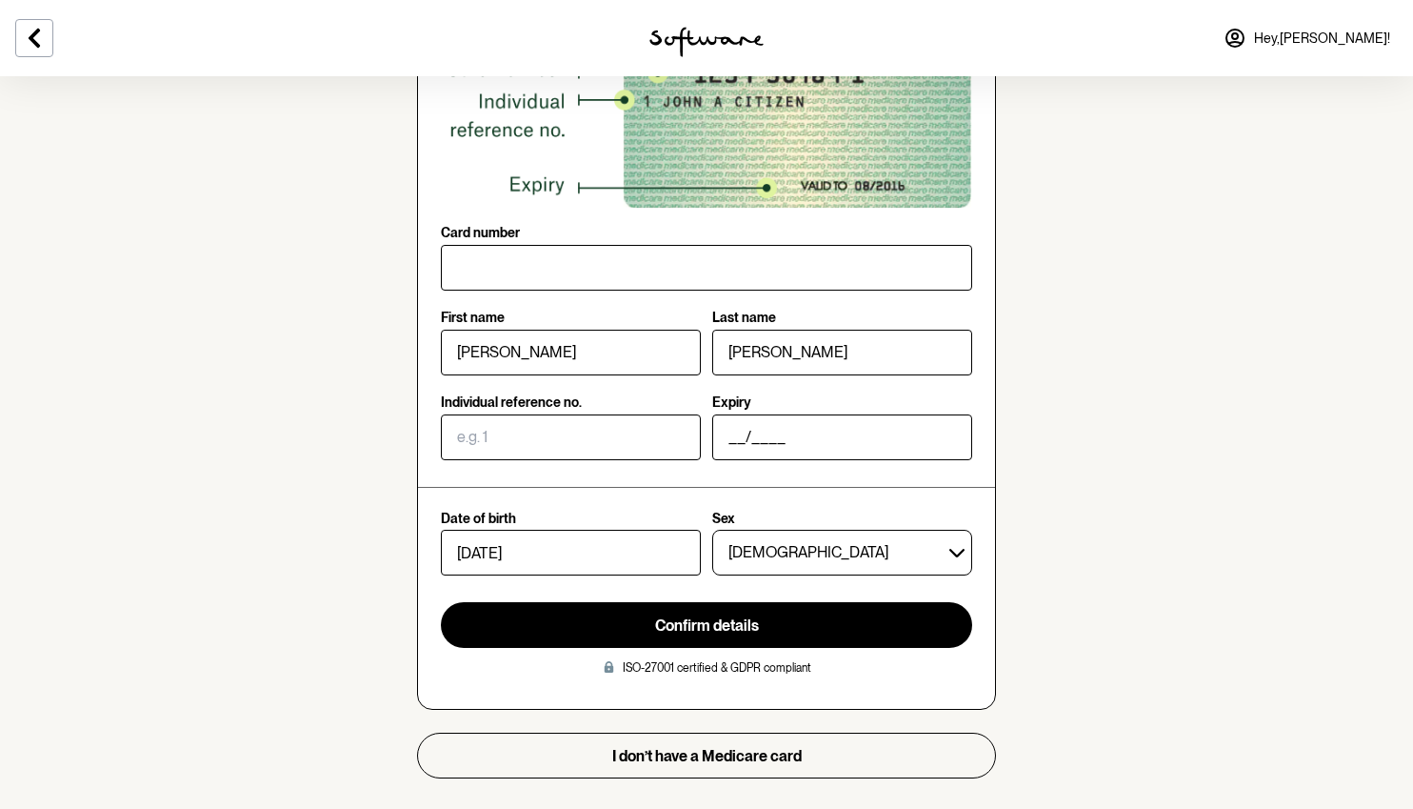
click at [878, 779] on section "Confirm your identity Your Software practitioner requires your Medicare card to…" at bounding box center [707, 304] width 610 height 1010
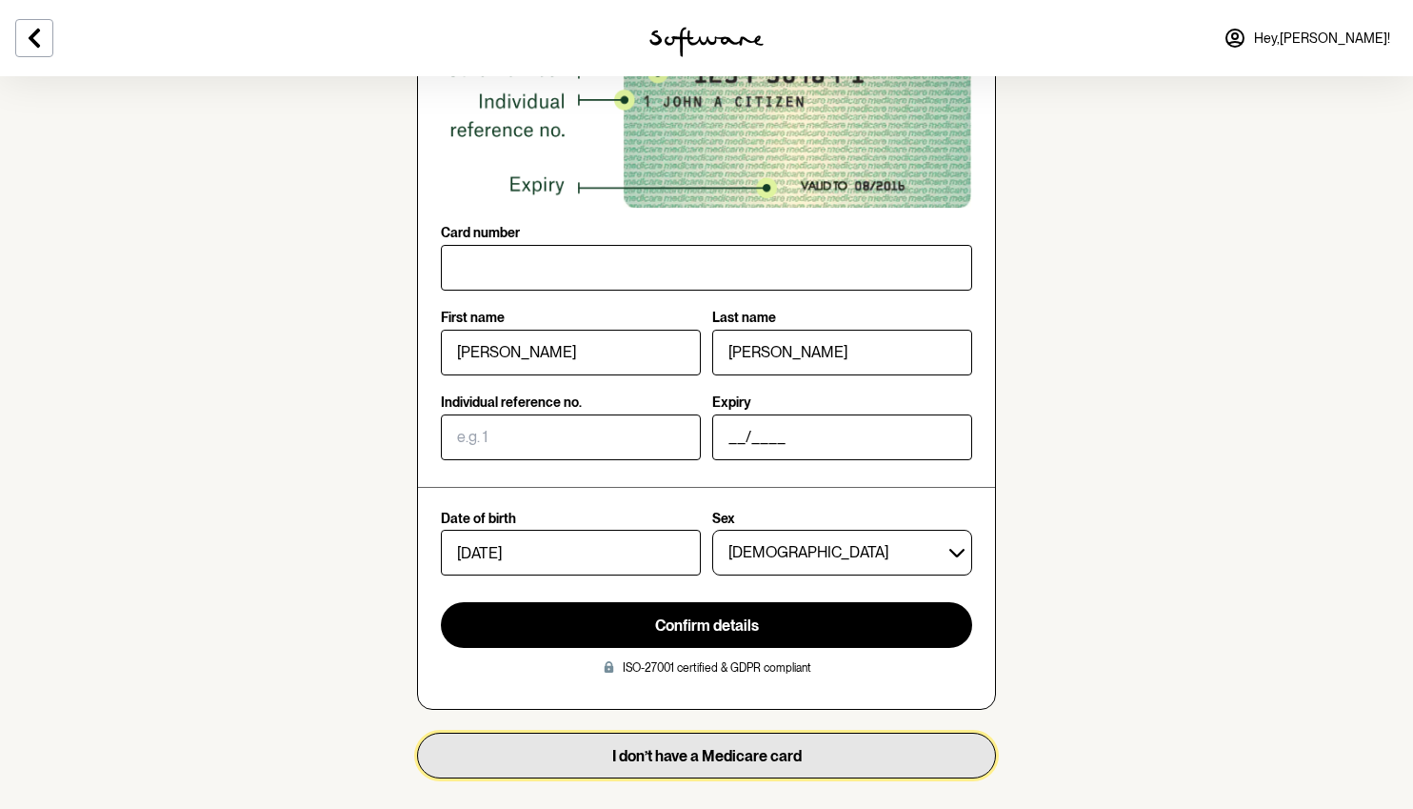
click at [871, 764] on button "I don’t have a Medicare card" at bounding box center [706, 755] width 579 height 46
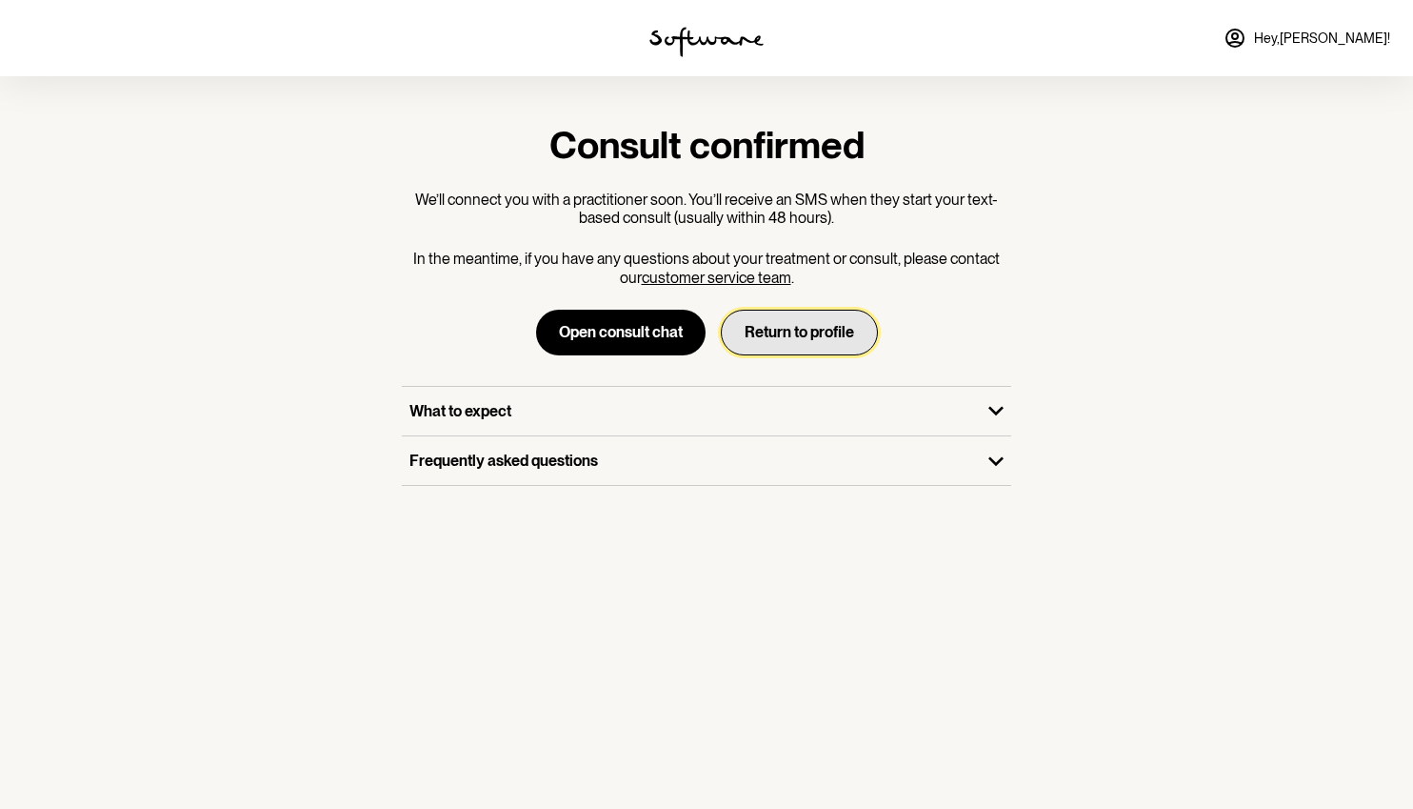
click at [752, 340] on button "Return to profile" at bounding box center [799, 333] width 157 height 46
